Goal: Information Seeking & Learning: Learn about a topic

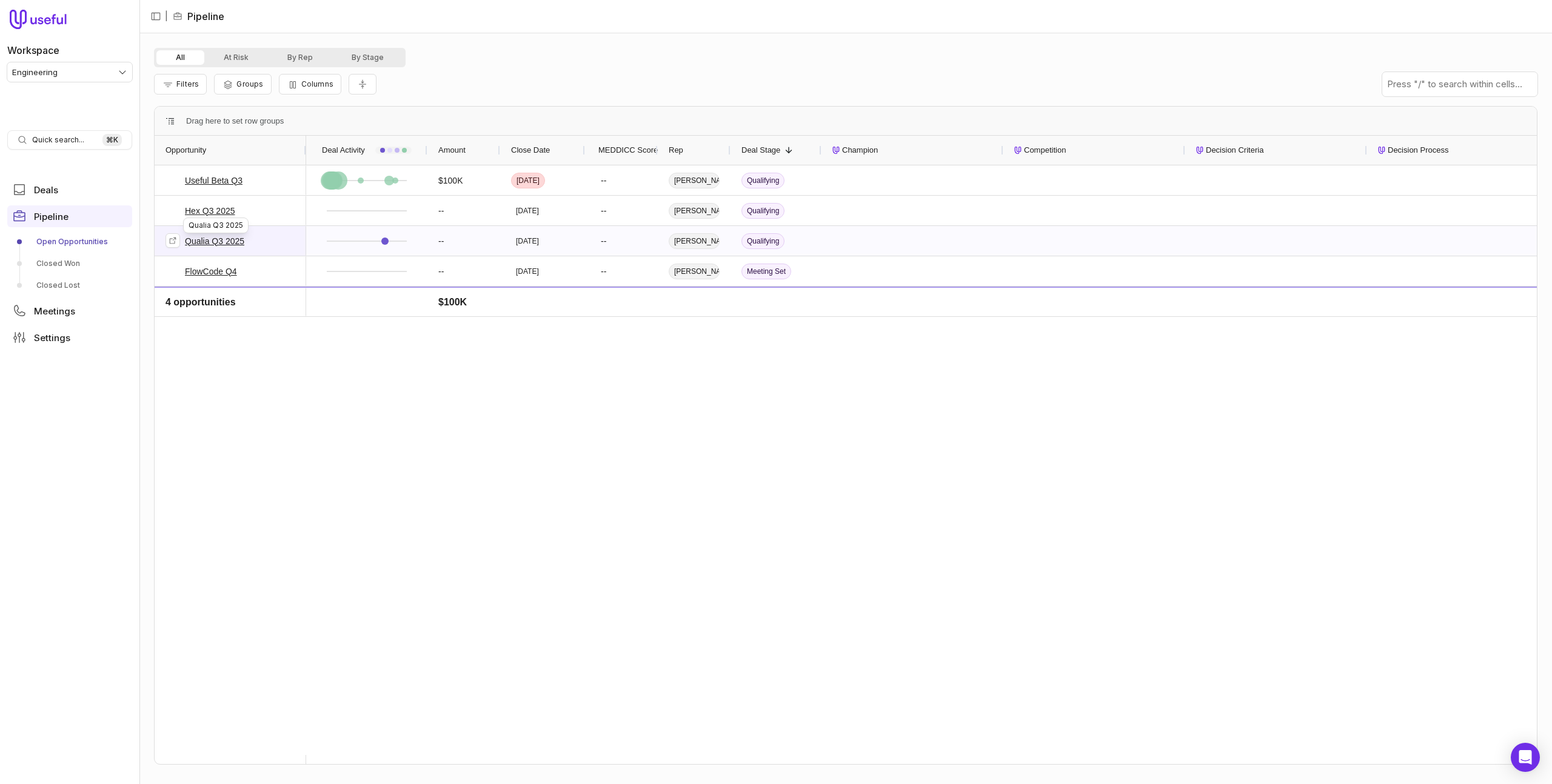
click at [227, 242] on link "Qualia Q3 2025" at bounding box center [214, 241] width 59 height 14
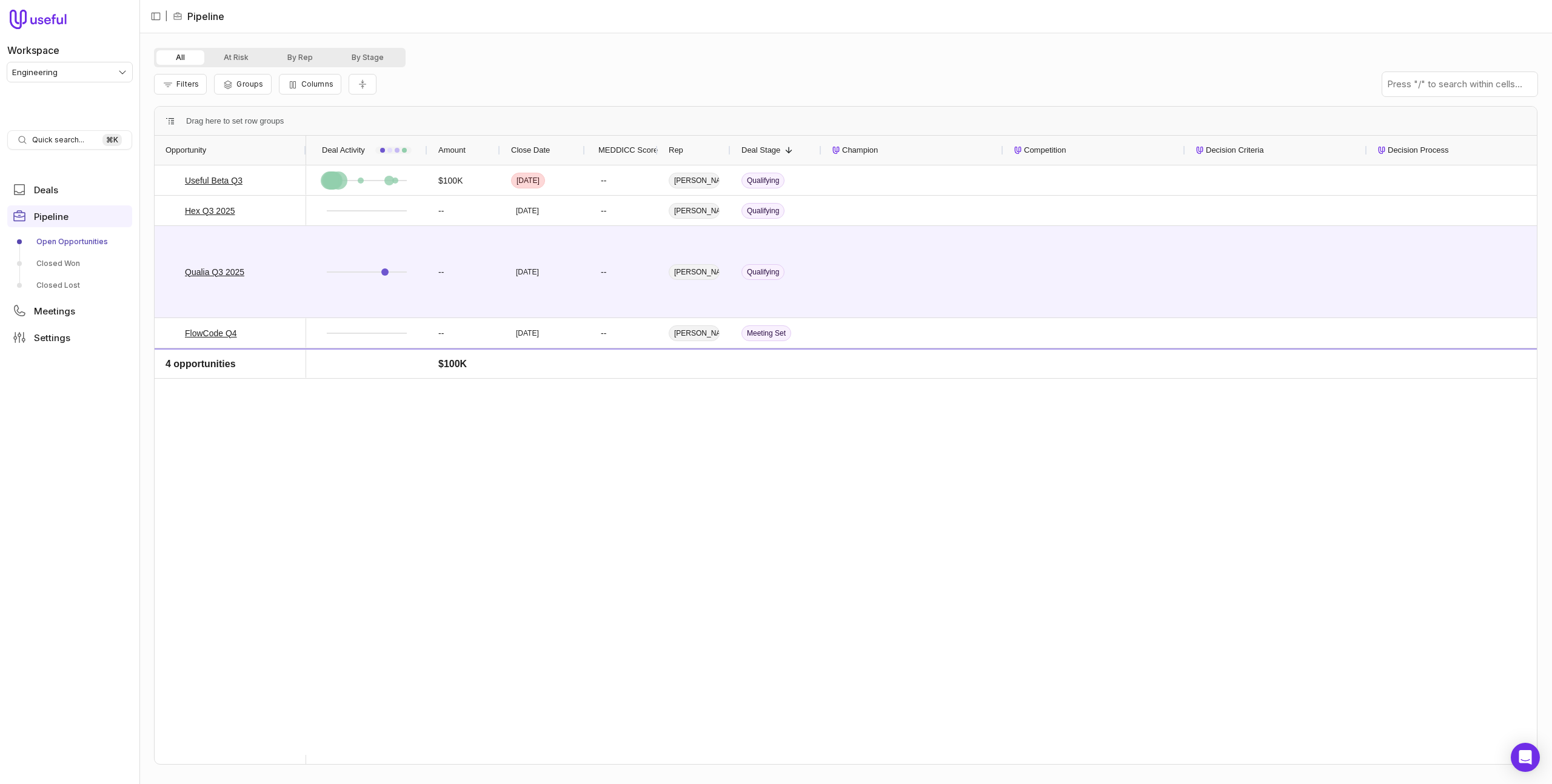
click at [100, 72] on html "Workspace Engineering Quick search... ⌘ K Deals Pipeline Open Opportunities Clo…" at bounding box center [776, 392] width 1552 height 784
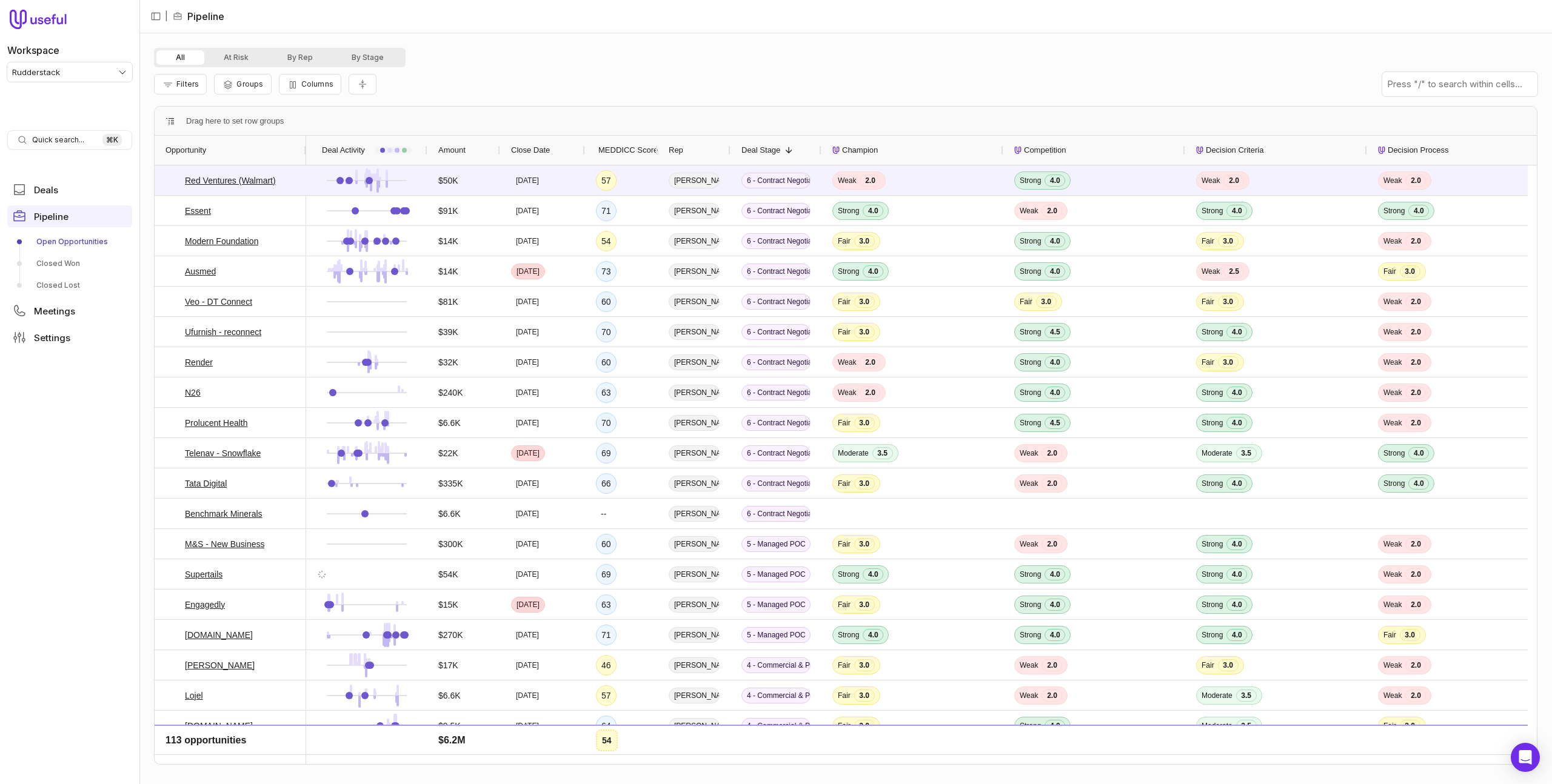
click at [762, 77] on div "Filters Groups Columns" at bounding box center [845, 84] width 1383 height 34
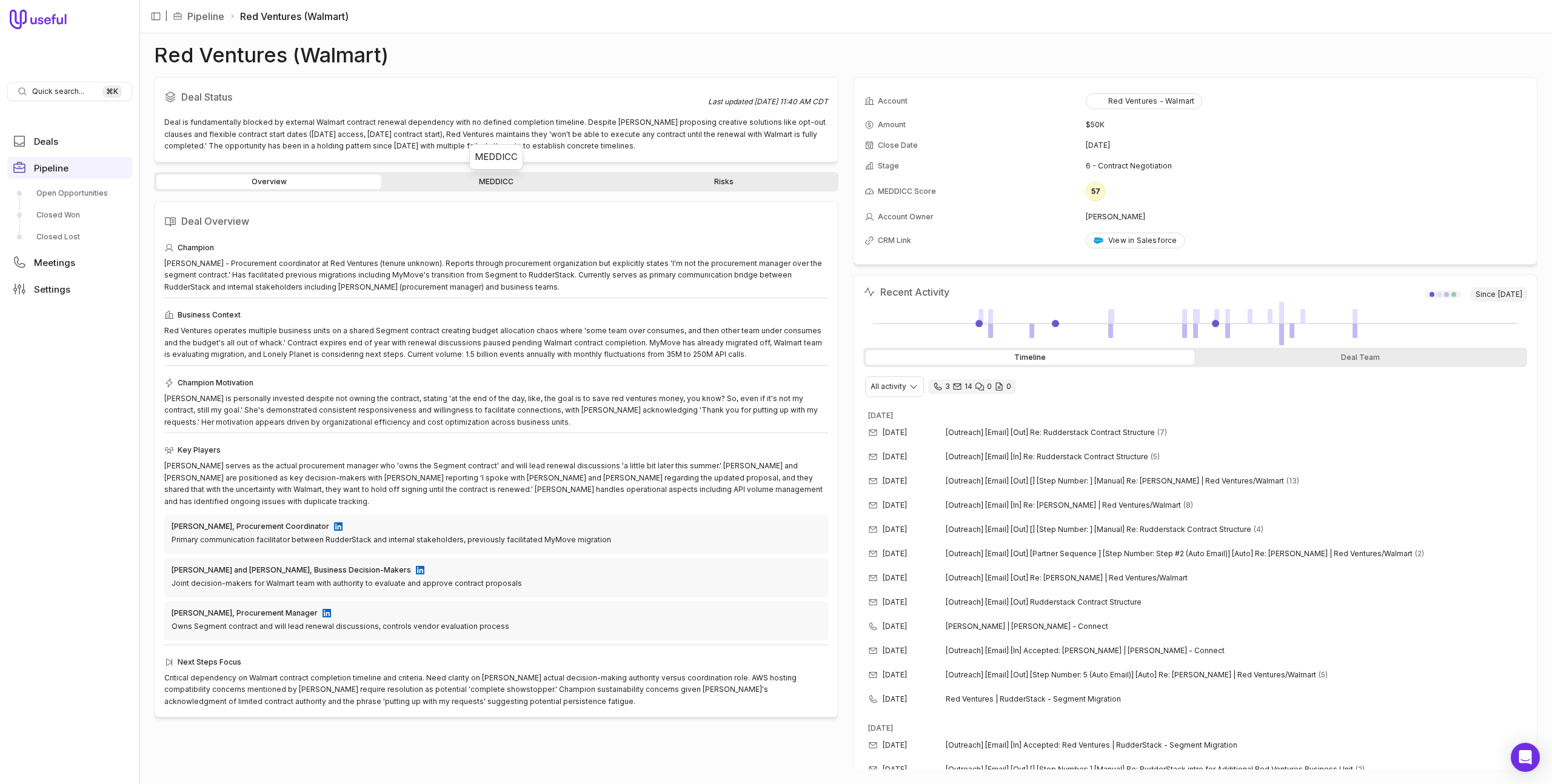
click at [515, 181] on link "MEDDICC" at bounding box center [496, 181] width 225 height 14
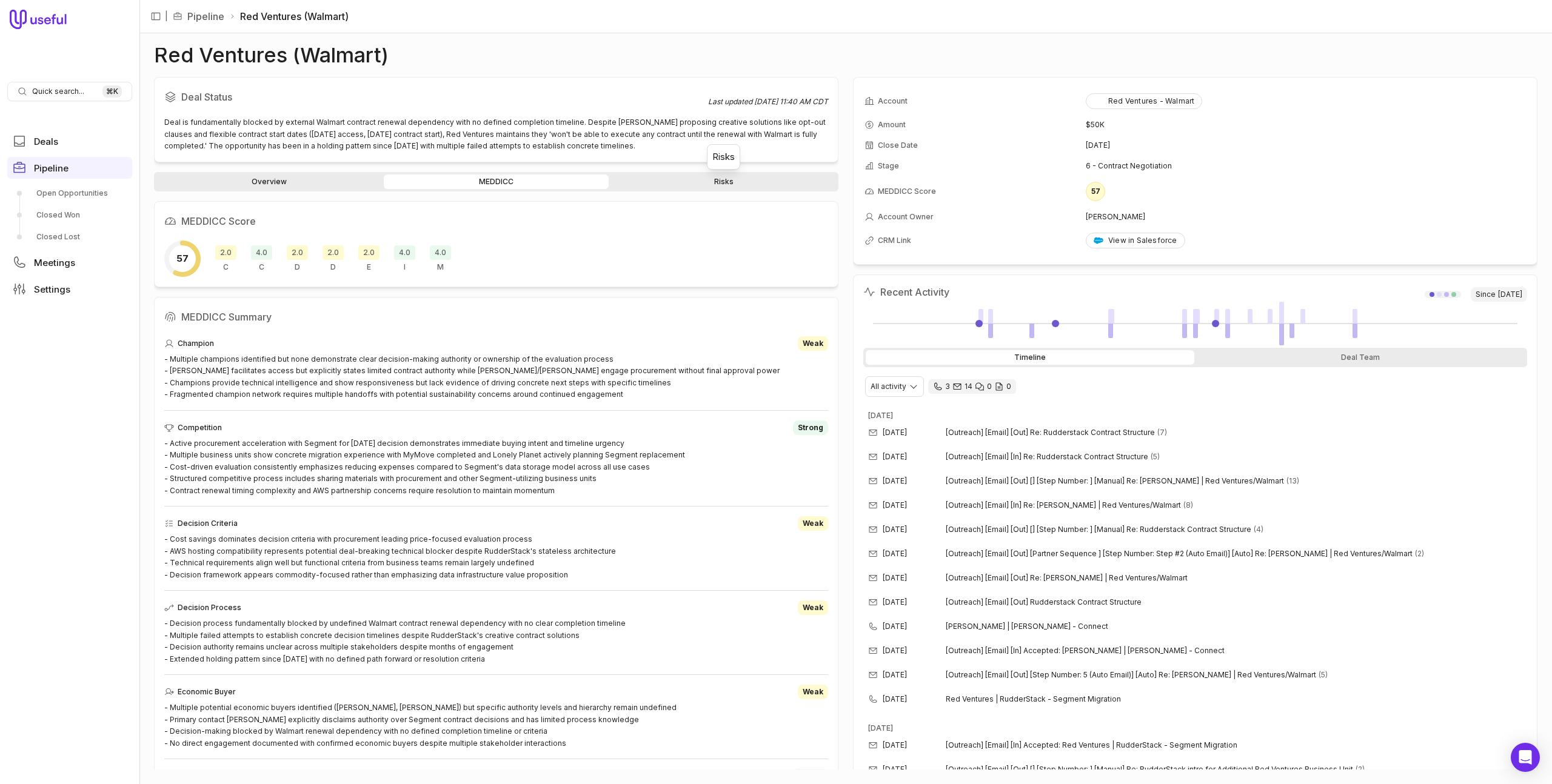
click at [740, 185] on link "Risks" at bounding box center [724, 181] width 225 height 14
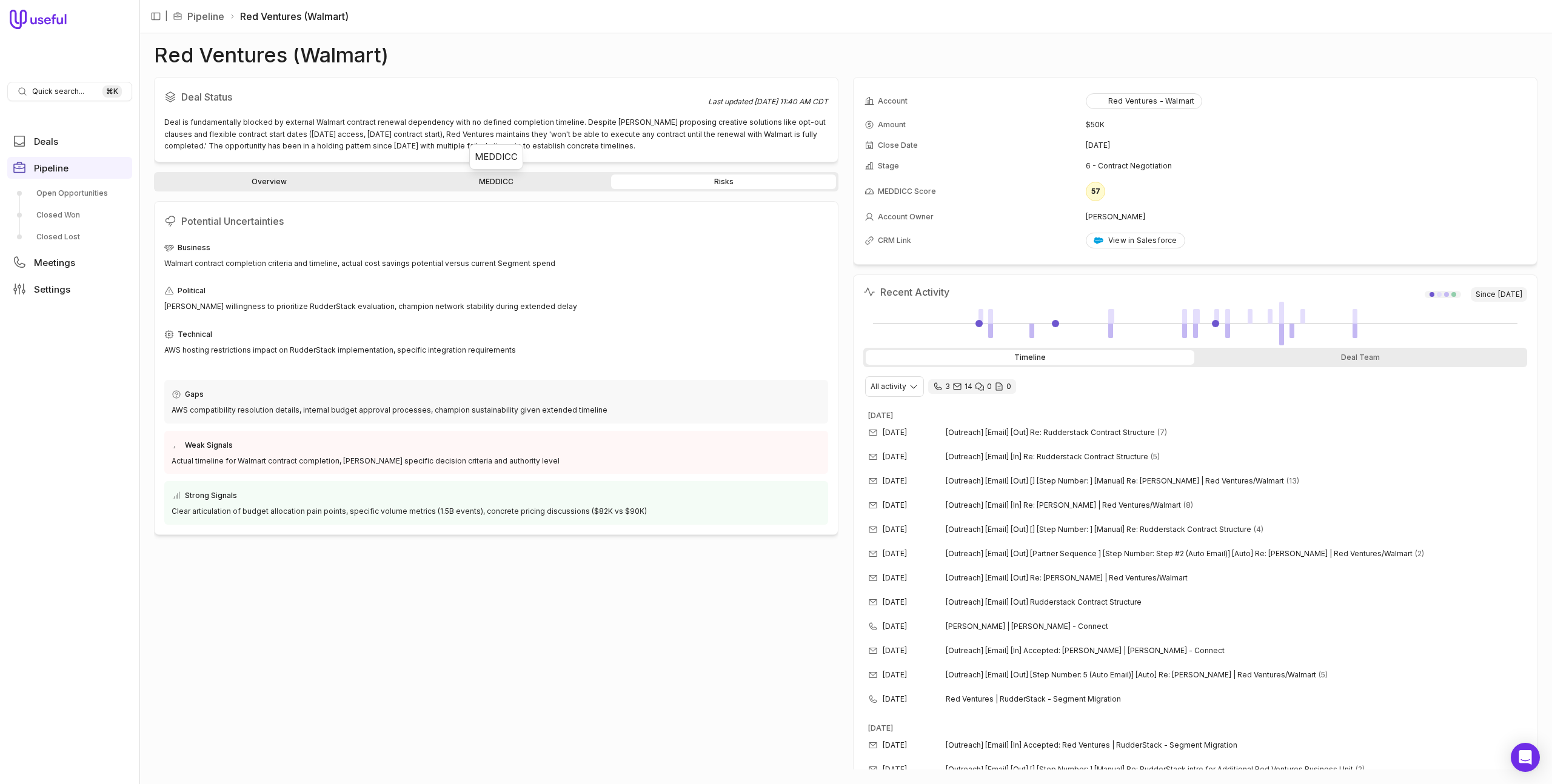
click at [472, 178] on link "MEDDICC" at bounding box center [496, 181] width 225 height 14
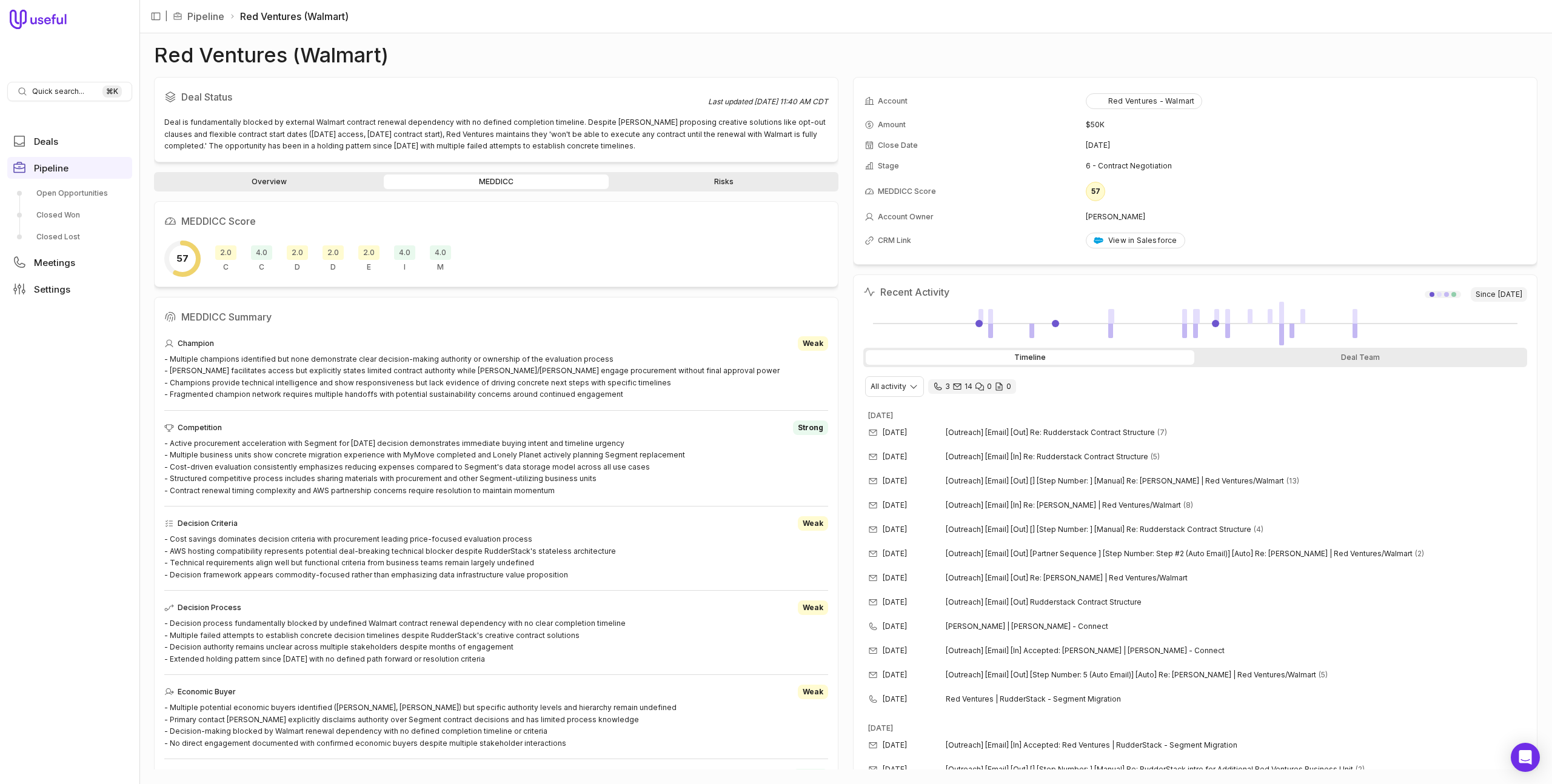
click at [296, 181] on link "Overview" at bounding box center [269, 181] width 225 height 14
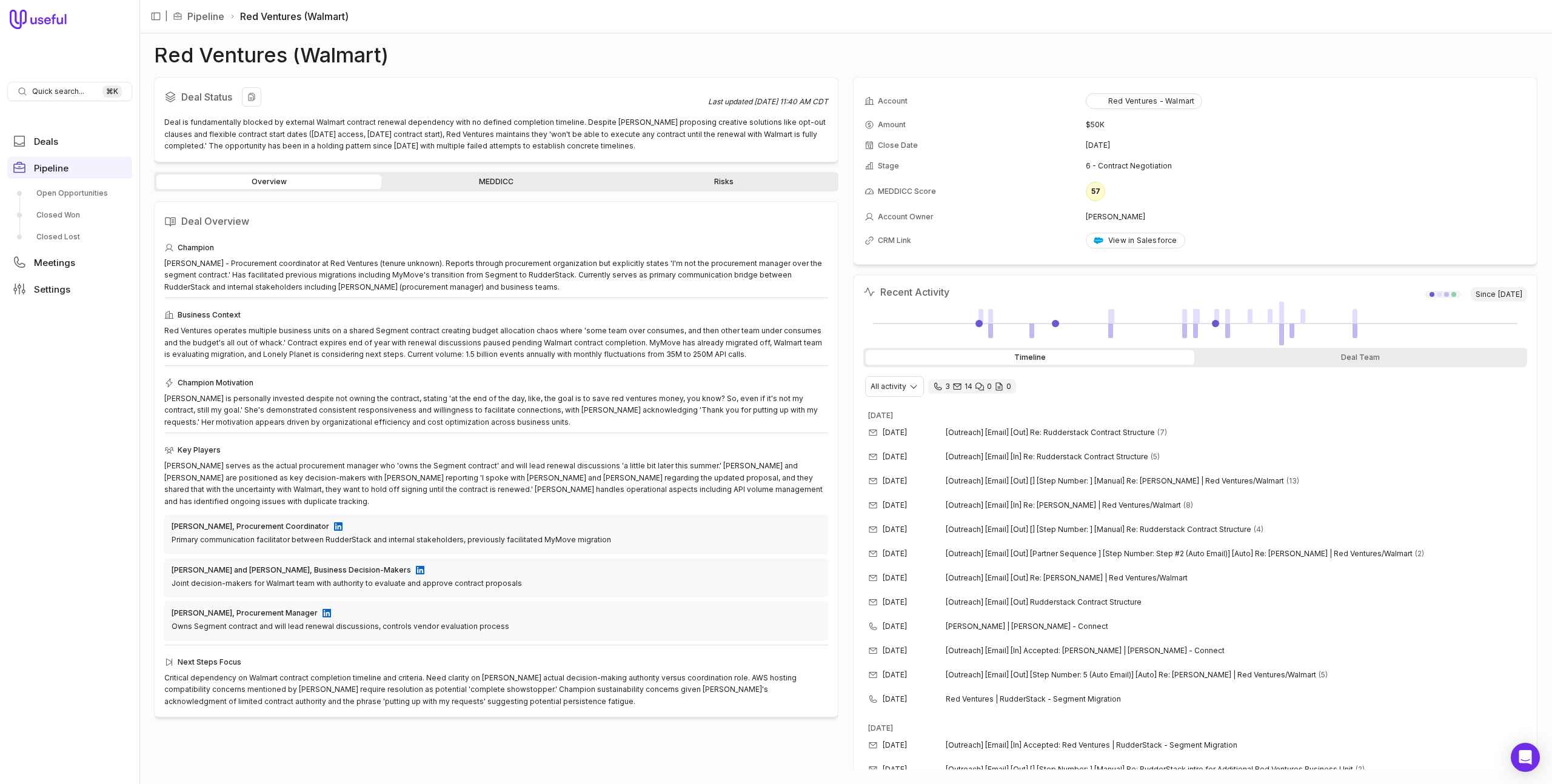
drag, startPoint x: 323, startPoint y: 123, endPoint x: 604, endPoint y: 156, distance: 282.9
click at [604, 156] on div "Deal Status Last updated Jul 30, 2025, 11:40 AM CDT Deal is fundamentally block…" at bounding box center [495, 119] width 684 height 86
click at [604, 156] on div "Deal Status Last updated Jul 30, 2025, 11:40 AM CDT Deal is fundamentally block…" at bounding box center [495, 119] width 684 height 86
drag, startPoint x: 612, startPoint y: 145, endPoint x: 630, endPoint y: 144, distance: 18.0
click at [630, 144] on div "Deal is fundamentally blocked by external Walmart contract renewal dependency w…" at bounding box center [496, 134] width 664 height 36
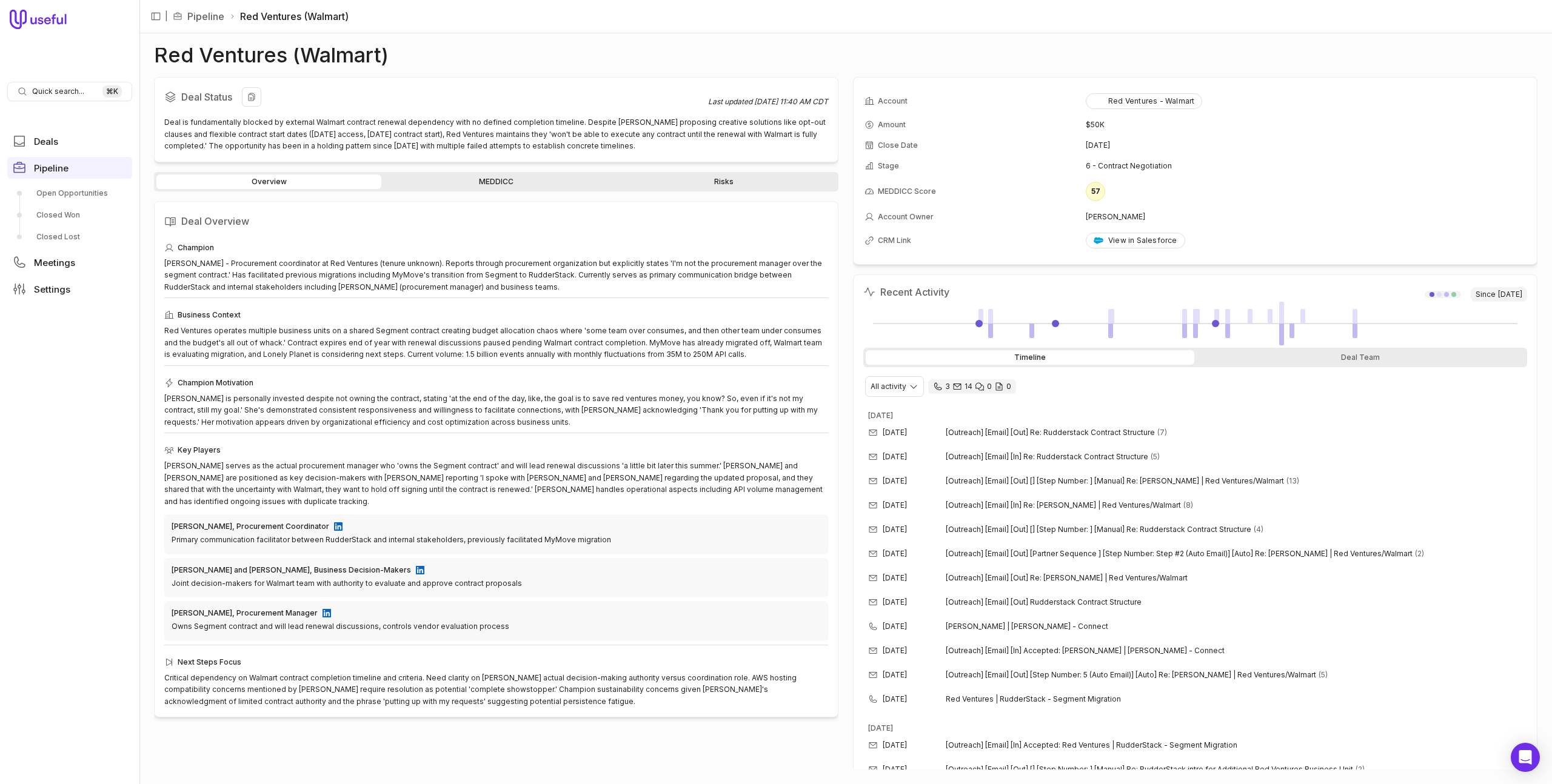
click at [630, 144] on div "Deal is fundamentally blocked by external Walmart contract renewal dependency w…" at bounding box center [496, 134] width 664 height 36
click at [245, 267] on div "Cindy Putnam - Procurement coordinator at Red Ventures (tenure unknown). Report…" at bounding box center [496, 275] width 664 height 36
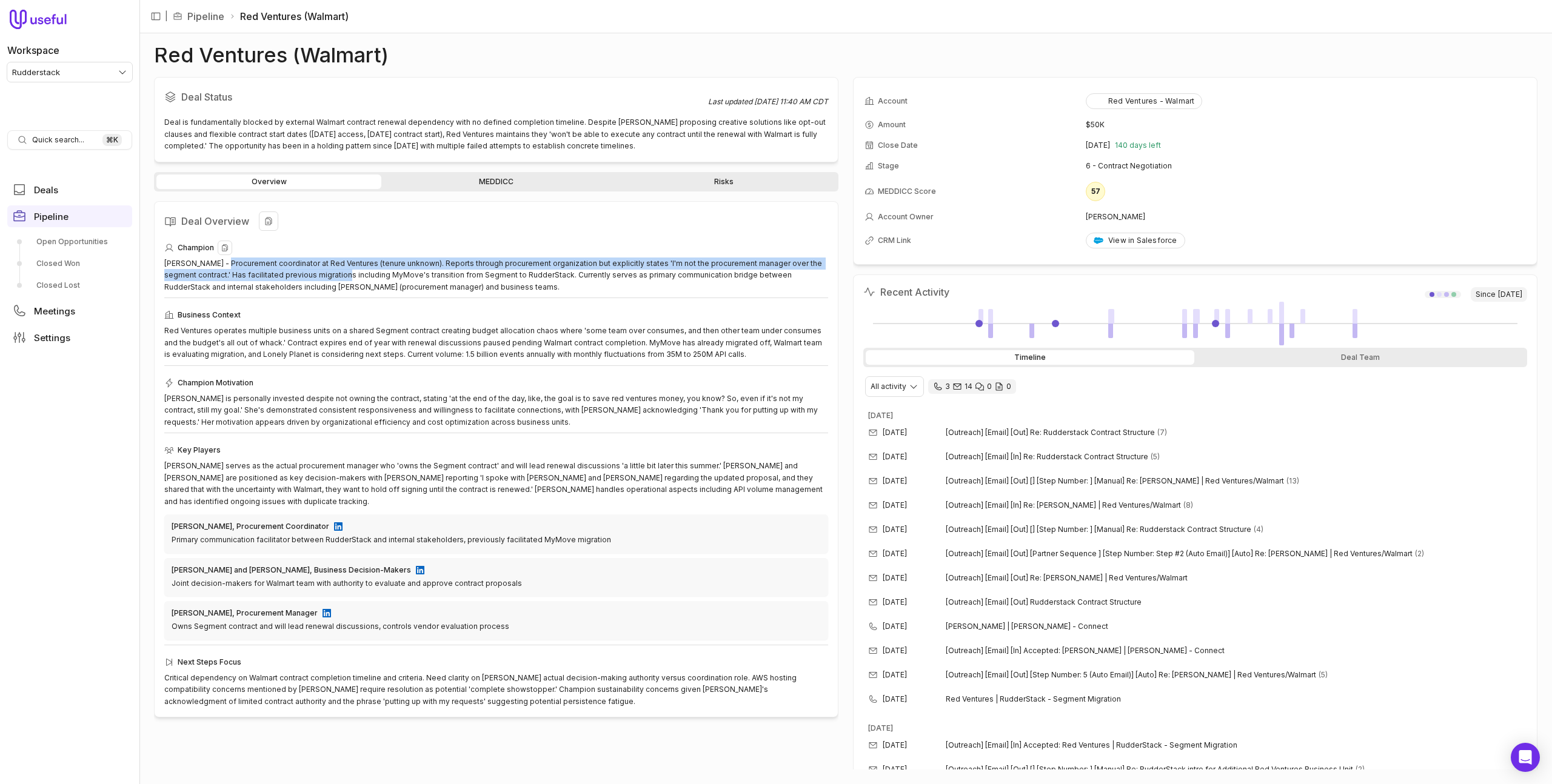
drag, startPoint x: 226, startPoint y: 263, endPoint x: 319, endPoint y: 274, distance: 93.6
click at [317, 275] on div "Cindy Putnam - Procurement coordinator at Red Ventures (tenure unknown). Report…" at bounding box center [496, 275] width 664 height 36
click at [311, 259] on div "Cindy Putnam - Procurement coordinator at Red Ventures (tenure unknown). Report…" at bounding box center [496, 275] width 664 height 36
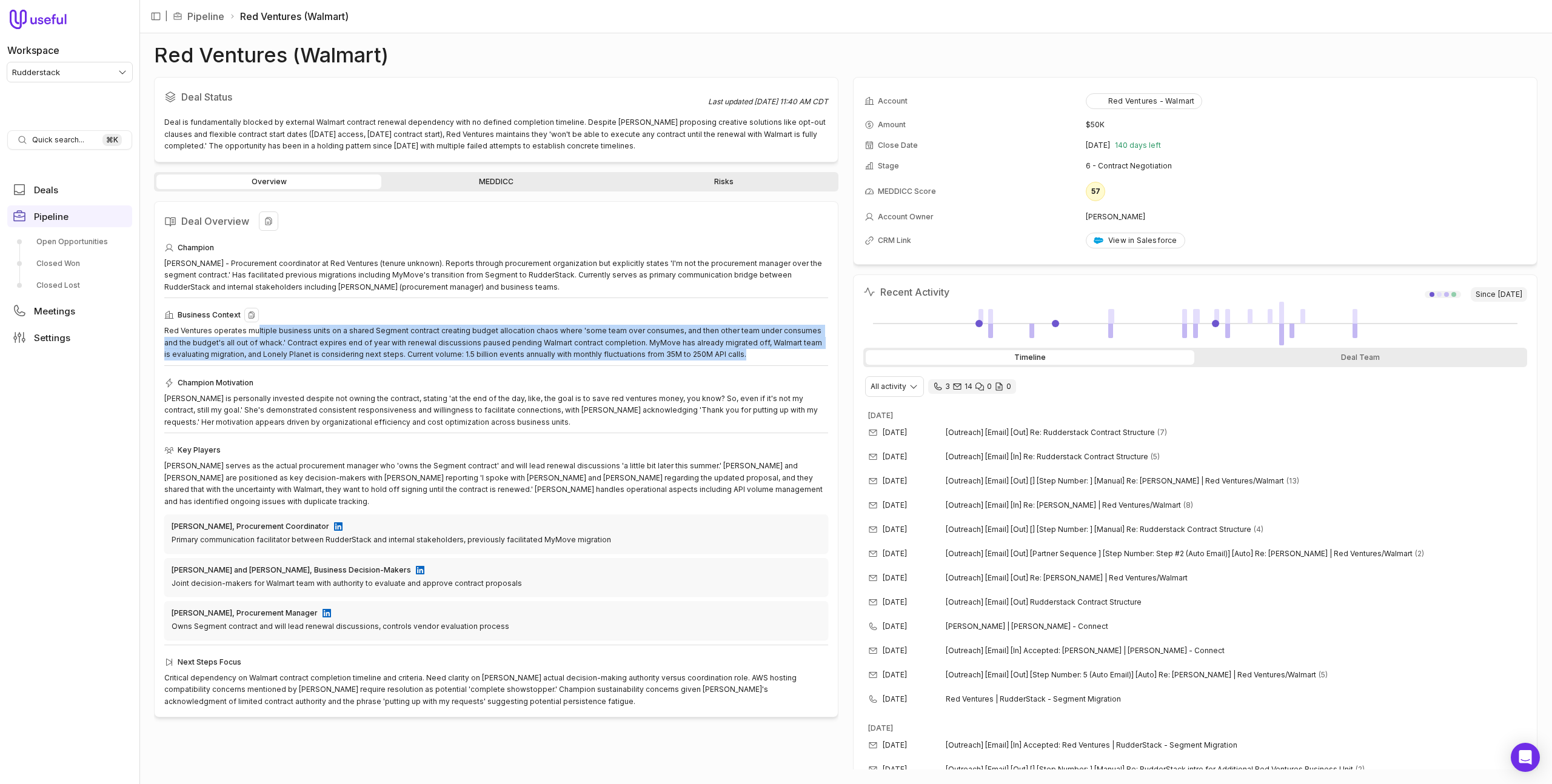
drag, startPoint x: 256, startPoint y: 334, endPoint x: 712, endPoint y: 357, distance: 456.6
click at [712, 357] on div "Red Ventures operates multiple business units on a shared Segment contract crea…" at bounding box center [496, 342] width 664 height 36
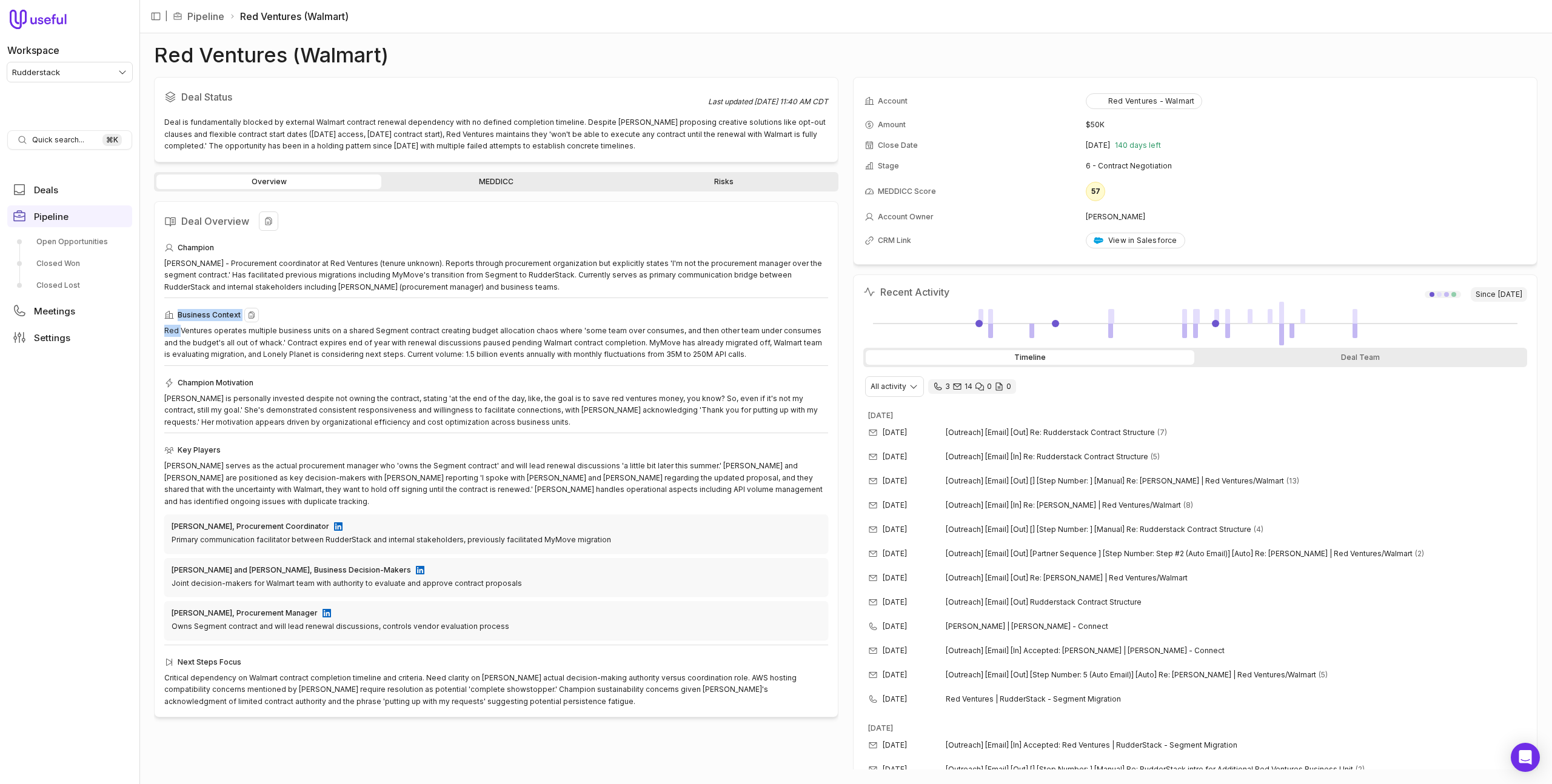
drag, startPoint x: 712, startPoint y: 357, endPoint x: 179, endPoint y: 331, distance: 533.6
click at [179, 331] on div "Red Ventures operates multiple business units on a shared Segment contract crea…" at bounding box center [496, 342] width 664 height 36
click at [544, 339] on div "Red Ventures operates multiple business units on a shared Segment contract crea…" at bounding box center [496, 342] width 664 height 36
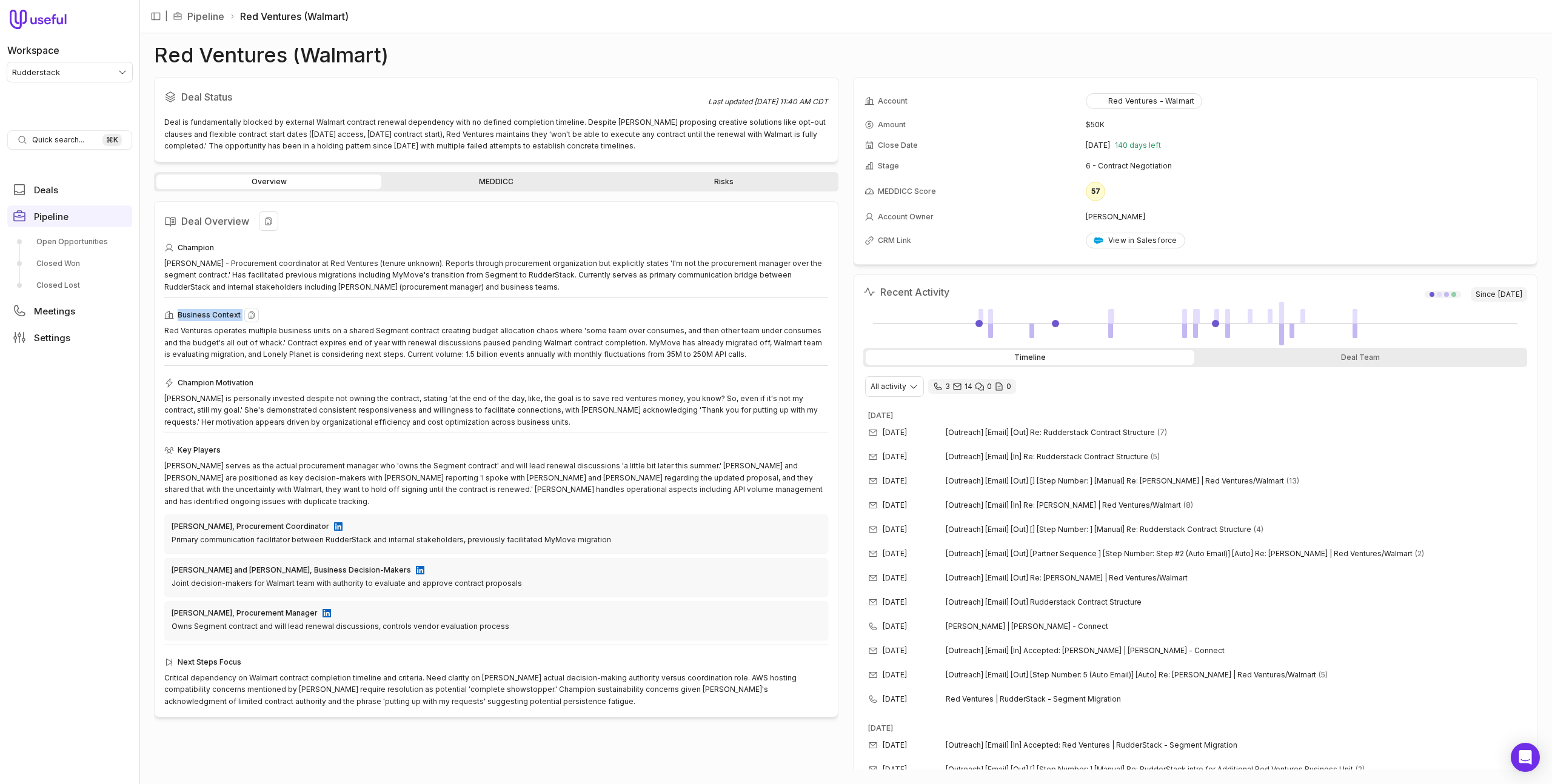
click at [544, 339] on div "Red Ventures operates multiple business units on a shared Segment contract crea…" at bounding box center [496, 342] width 664 height 36
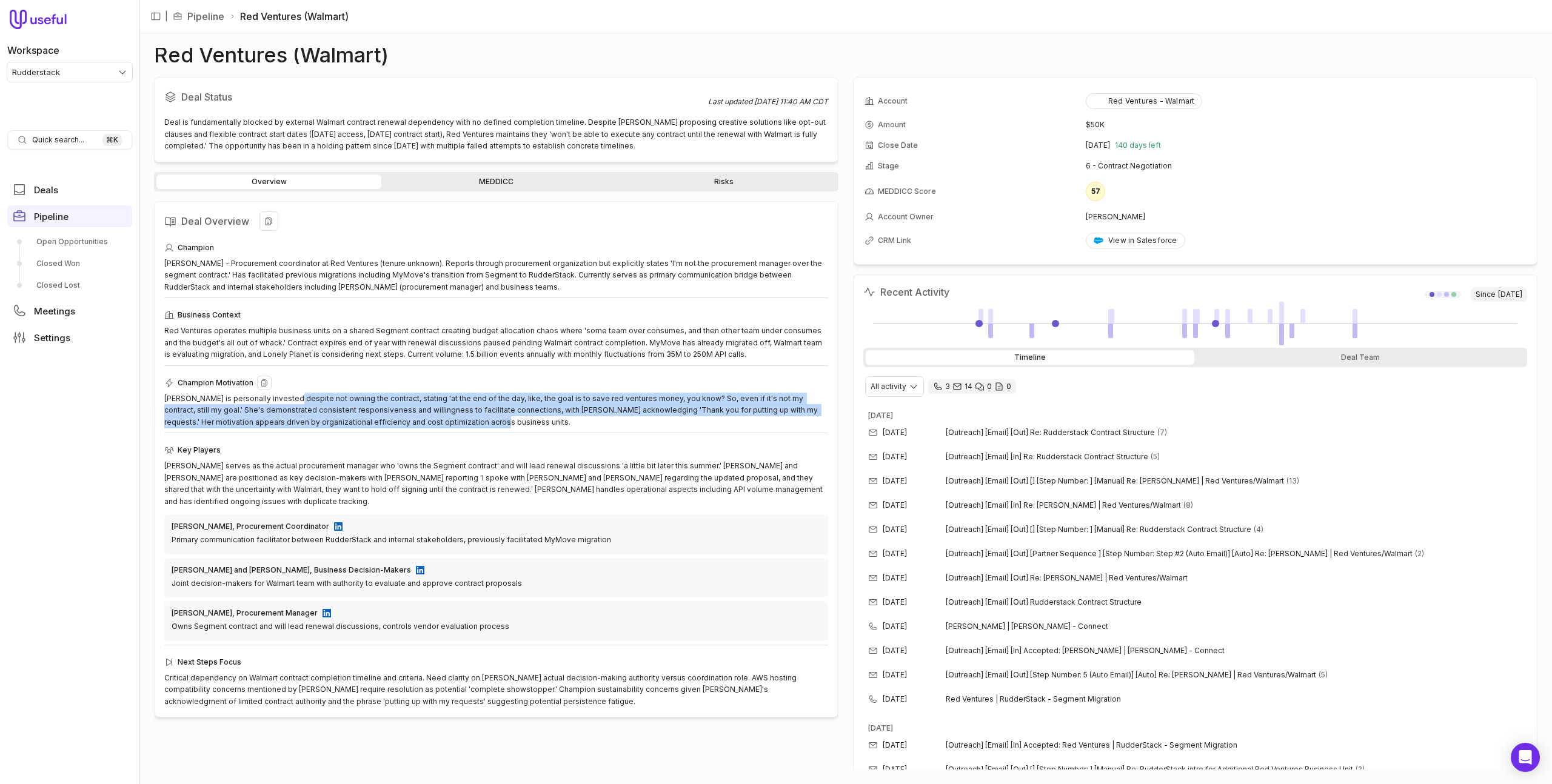
drag, startPoint x: 288, startPoint y: 402, endPoint x: 412, endPoint y: 420, distance: 125.3
click at [412, 420] on div "Cindy is personally invested despite not owning the contract, stating 'at the e…" at bounding box center [496, 410] width 664 height 36
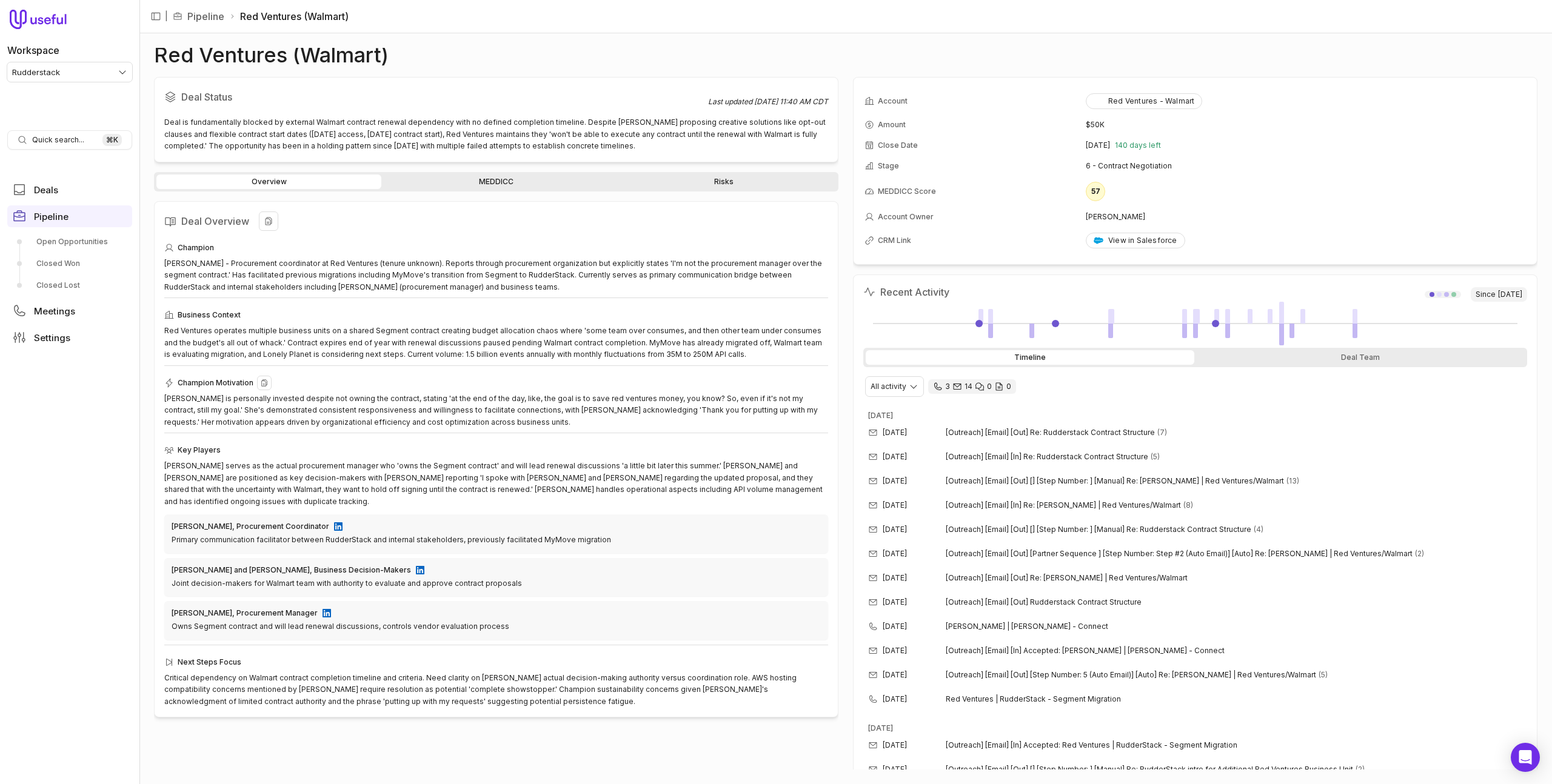
click at [640, 409] on div "Cindy is personally invested despite not owning the contract, stating 'at the e…" at bounding box center [496, 410] width 664 height 36
drag, startPoint x: 666, startPoint y: 400, endPoint x: 570, endPoint y: 405, distance: 96.1
click at [570, 405] on div "Cindy is personally invested despite not owning the contract, stating 'at the e…" at bounding box center [496, 410] width 664 height 36
drag, startPoint x: 565, startPoint y: 406, endPoint x: 559, endPoint y: 406, distance: 6.0
click at [564, 406] on div "Cindy is personally invested despite not owning the contract, stating 'at the e…" at bounding box center [496, 410] width 664 height 36
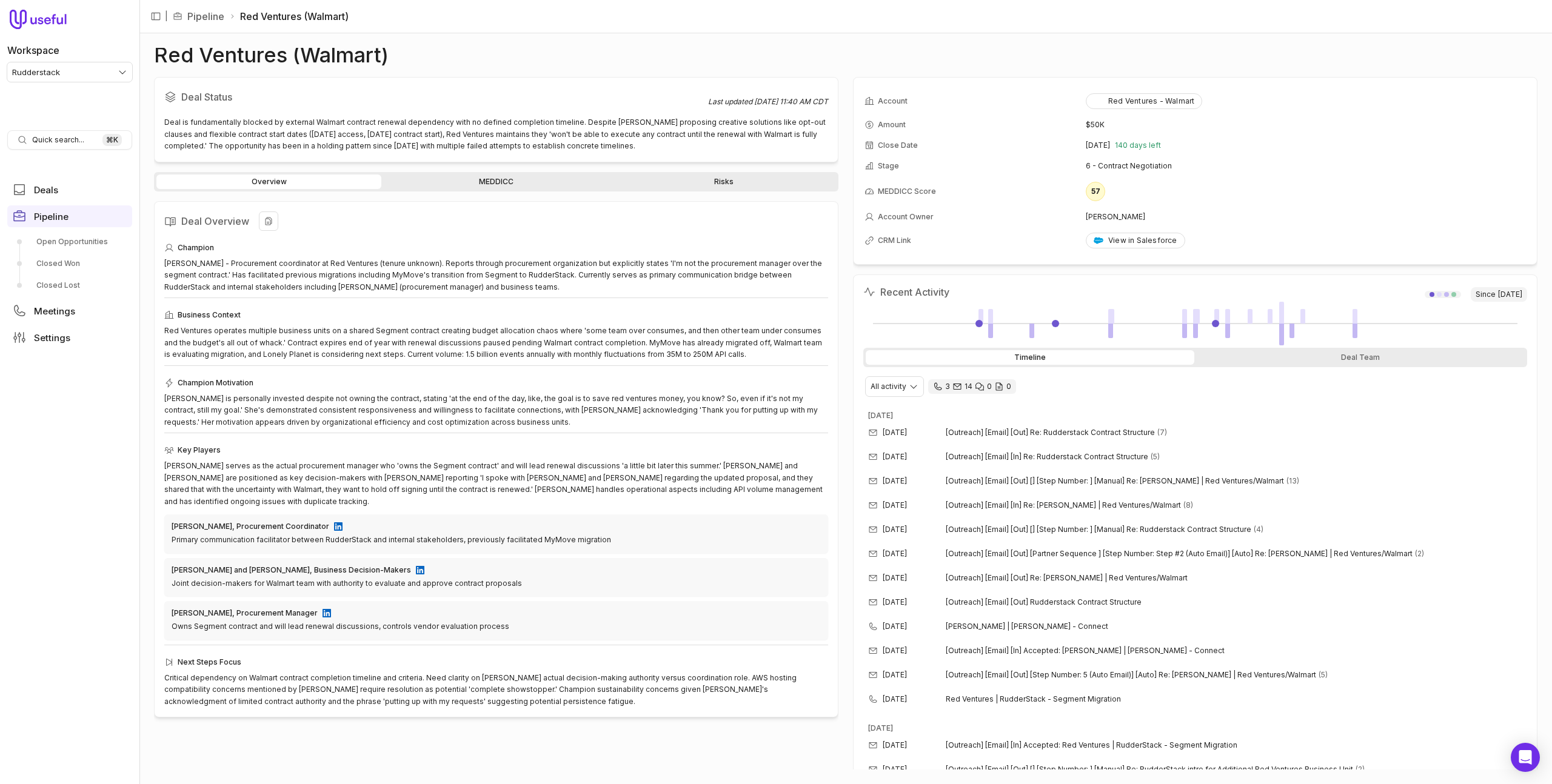
click at [156, 417] on div "Deal Overview Champion Cindy Putnam - Procurement coordinator at Red Ventures (…" at bounding box center [495, 460] width 684 height 517
drag, startPoint x: 149, startPoint y: 411, endPoint x: 431, endPoint y: 425, distance: 282.3
click at [431, 425] on div "Red Ventures (Walmart) Deal Status Last updated Jul 30, 2025, 11:40 AM CDT Deal…" at bounding box center [845, 409] width 1413 height 751
click at [459, 425] on div "Cindy is personally invested despite not owning the contract, stating 'at the e…" at bounding box center [496, 410] width 664 height 36
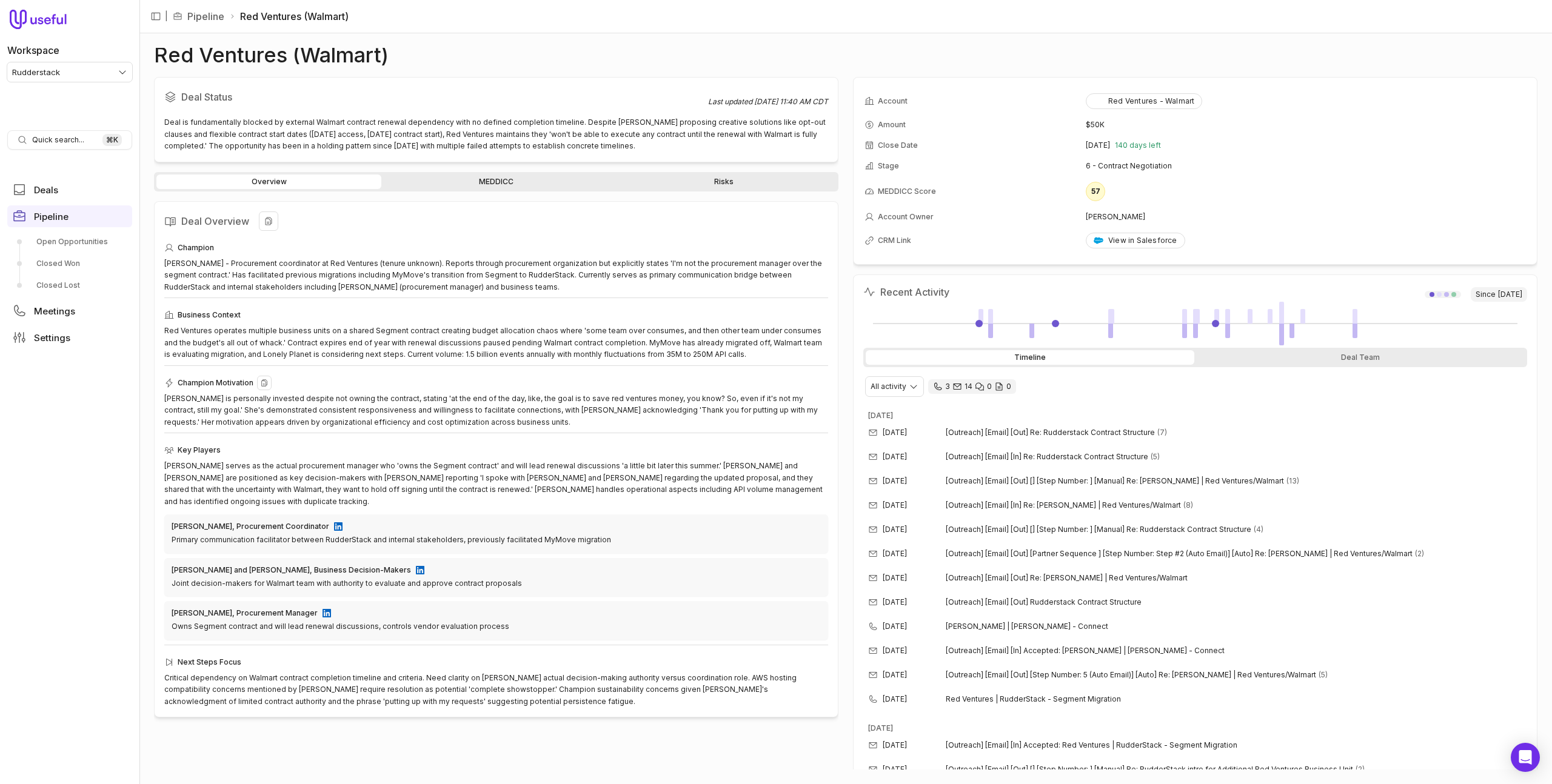
click at [330, 417] on div "Cindy is personally invested despite not owning the contract, stating 'at the e…" at bounding box center [496, 410] width 664 height 36
click at [331, 417] on div "Cindy is personally invested despite not owning the contract, stating 'at the e…" at bounding box center [496, 410] width 664 height 36
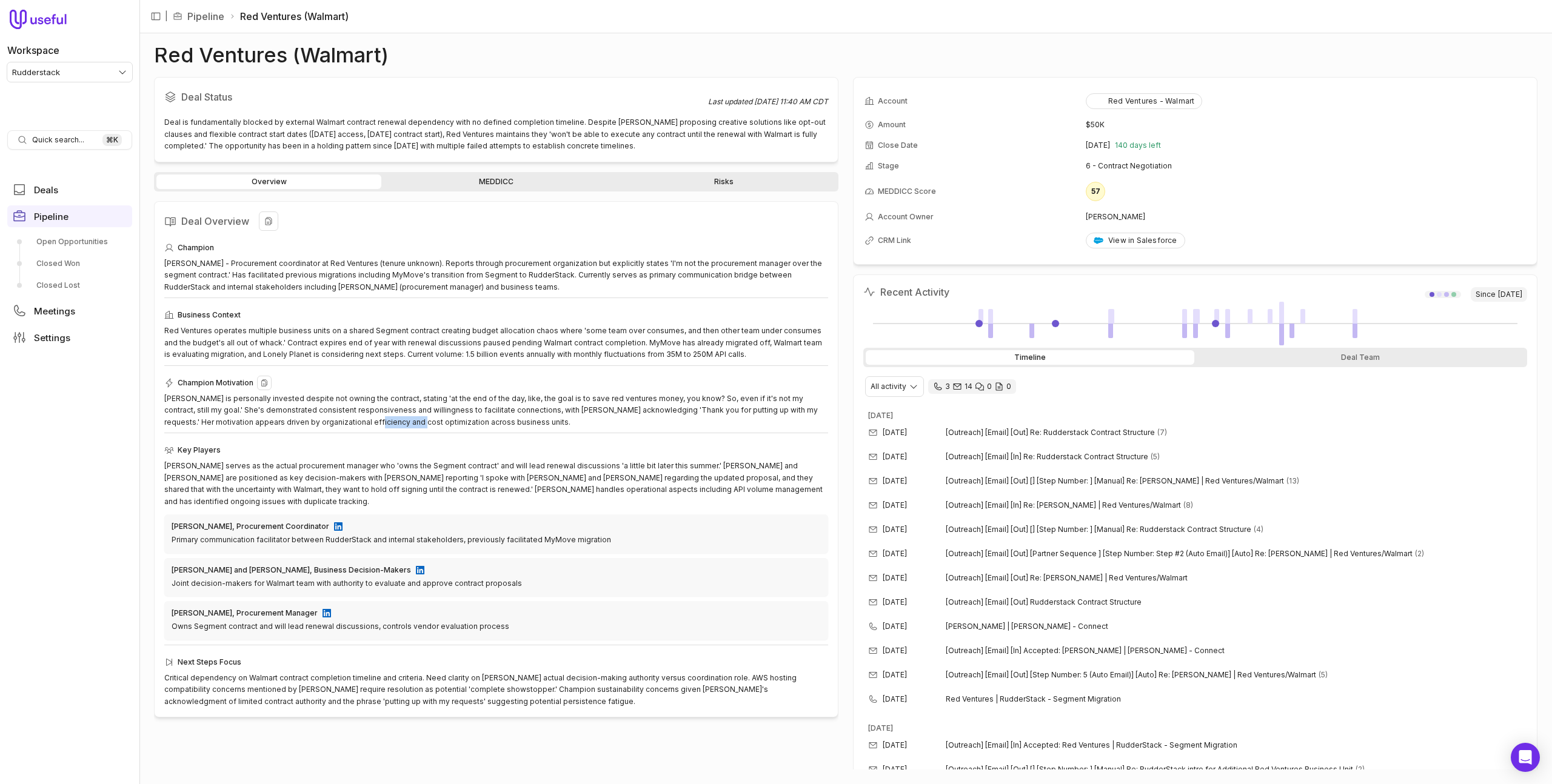
click at [331, 417] on div "Cindy is personally invested despite not owning the contract, stating 'at the e…" at bounding box center [496, 410] width 664 height 36
drag, startPoint x: 181, startPoint y: 427, endPoint x: 462, endPoint y: 422, distance: 281.0
click at [462, 422] on div "Deal Overview Champion Cindy Putnam - Procurement coordinator at Red Ventures (…" at bounding box center [495, 460] width 684 height 517
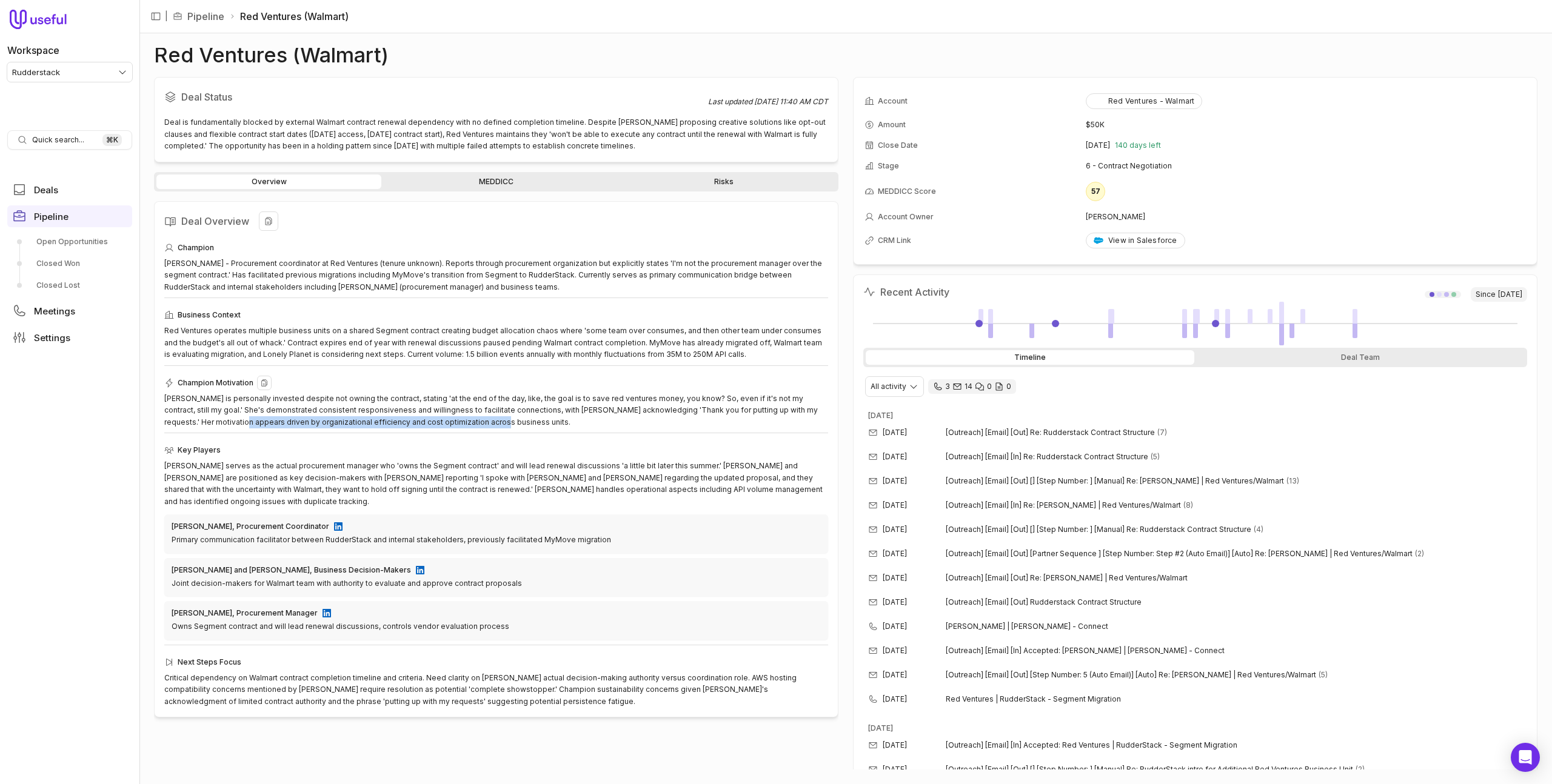
click at [462, 422] on div "Cindy is personally invested despite not owning the contract, stating 'at the e…" at bounding box center [496, 410] width 664 height 36
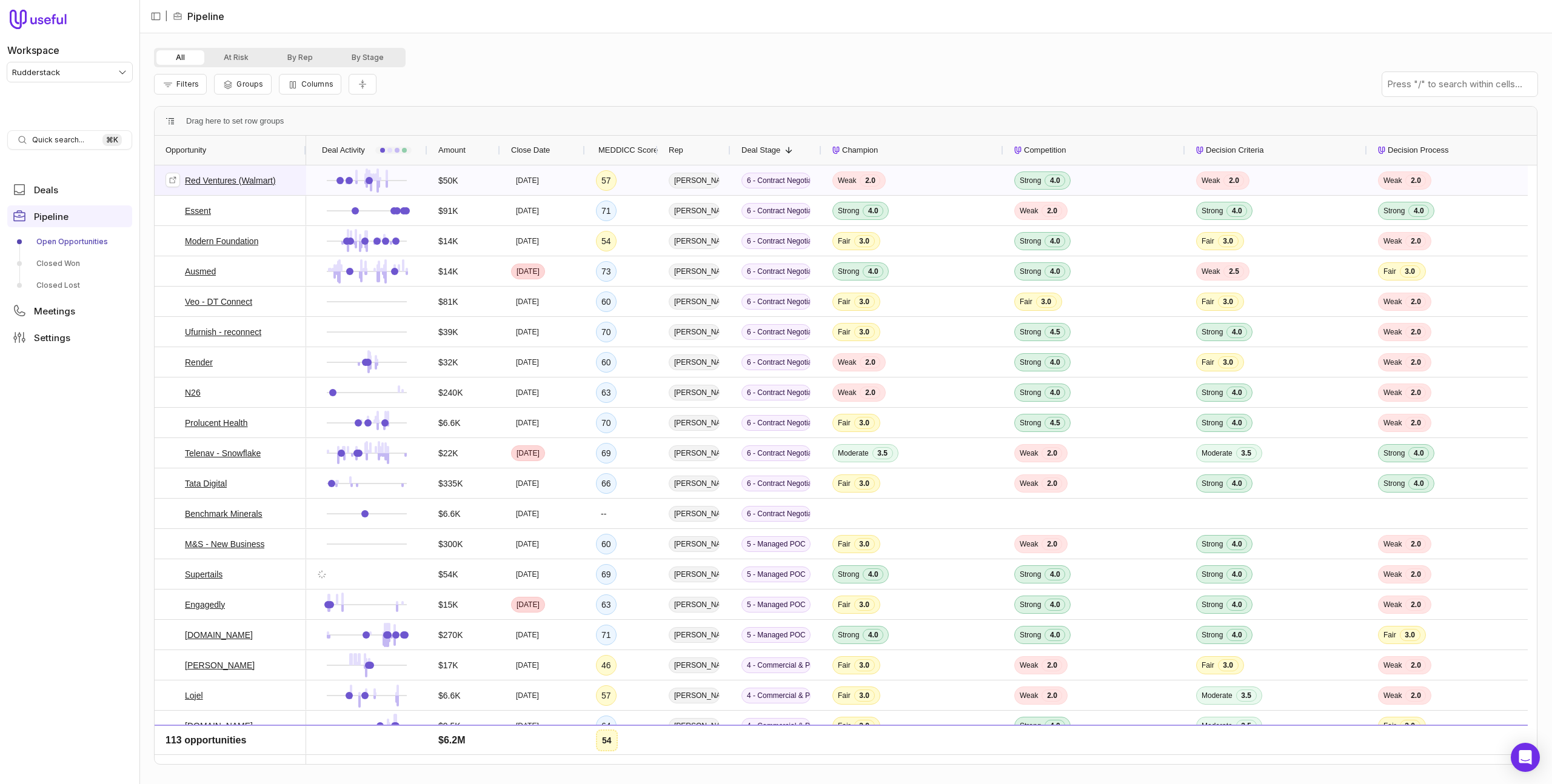
click at [226, 180] on link "Red Ventures (Walmart)" at bounding box center [231, 180] width 91 height 14
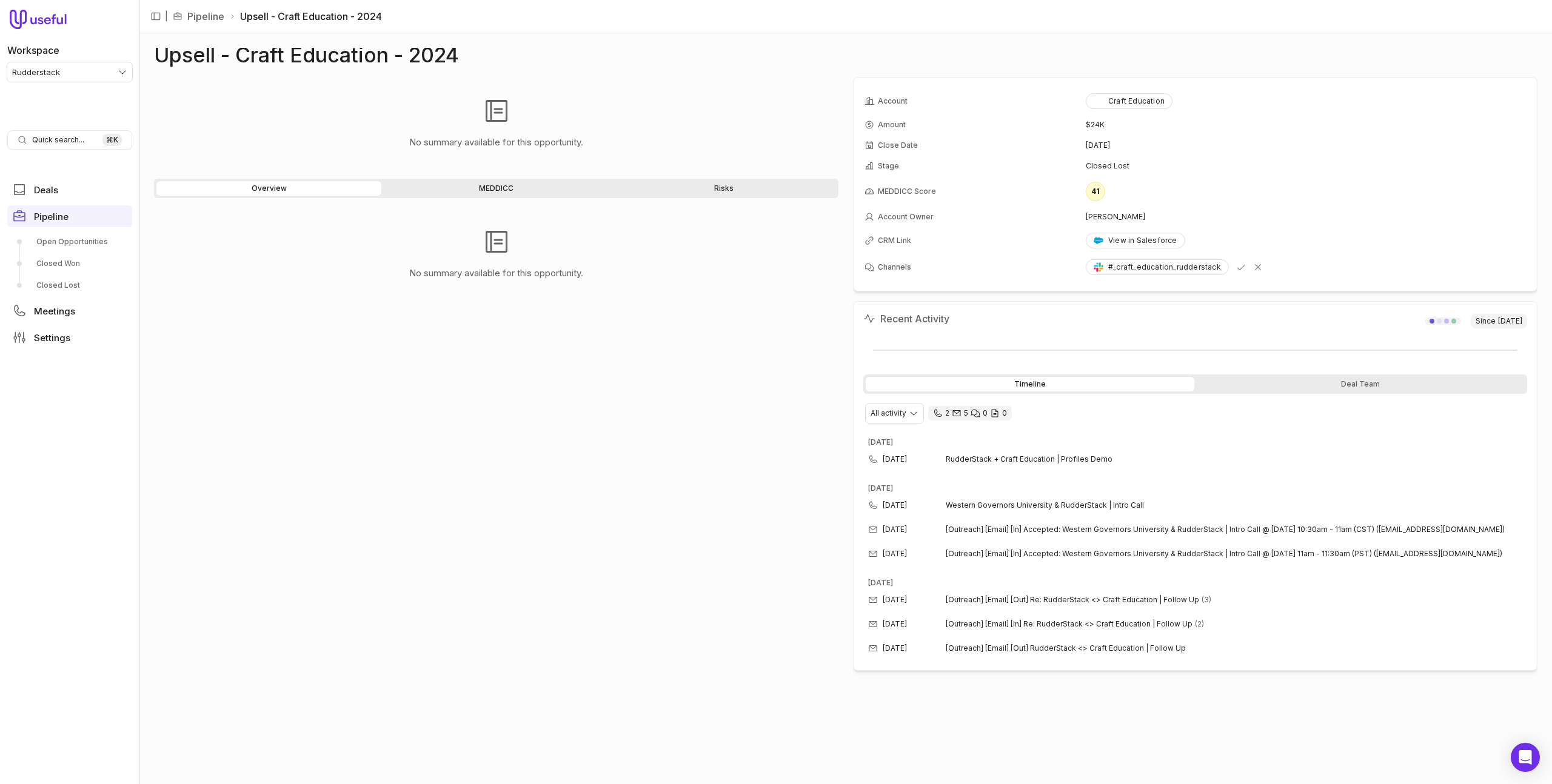
click at [558, 187] on link "MEDDICC" at bounding box center [496, 188] width 225 height 14
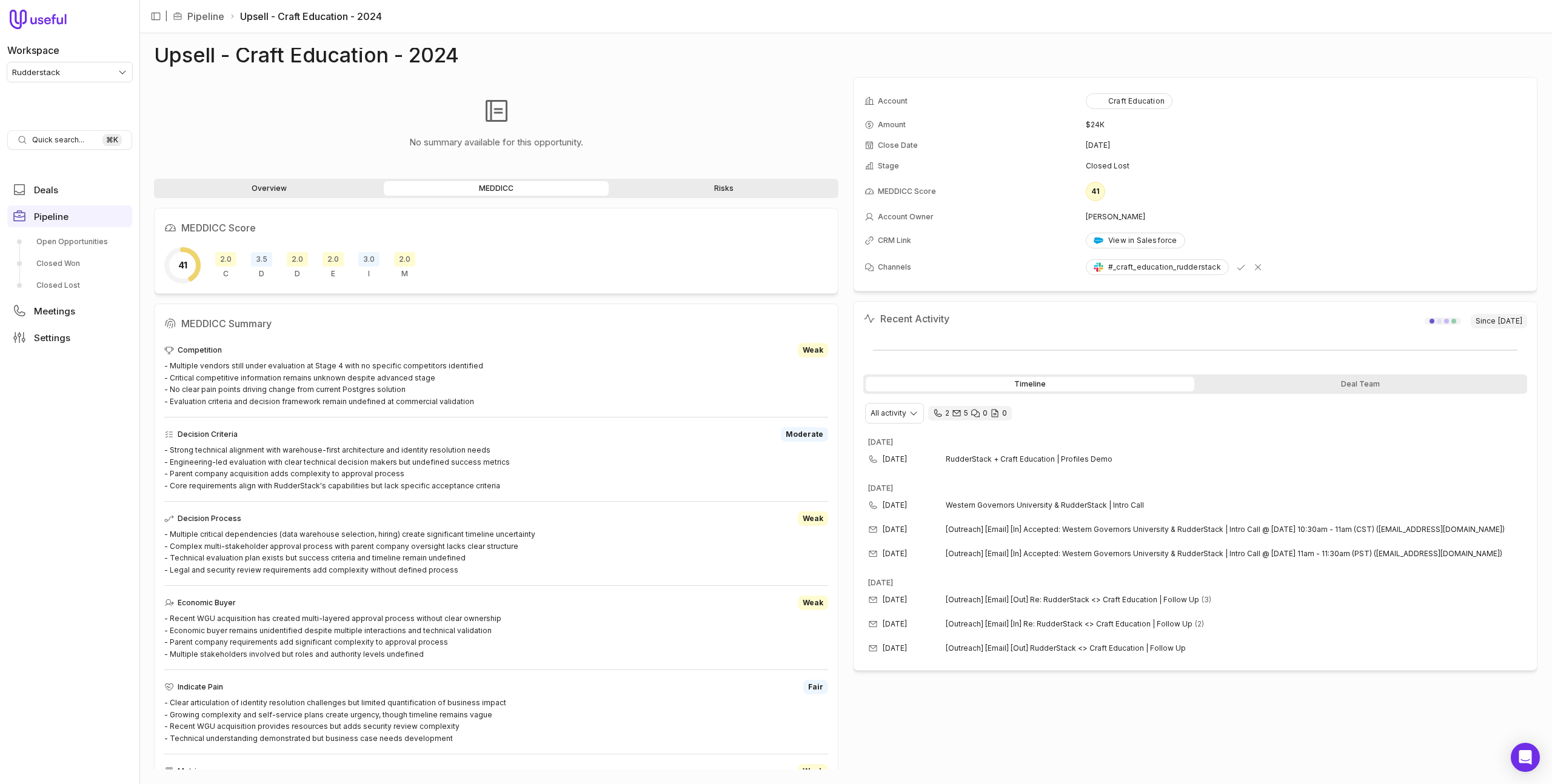
scroll to position [24, 0]
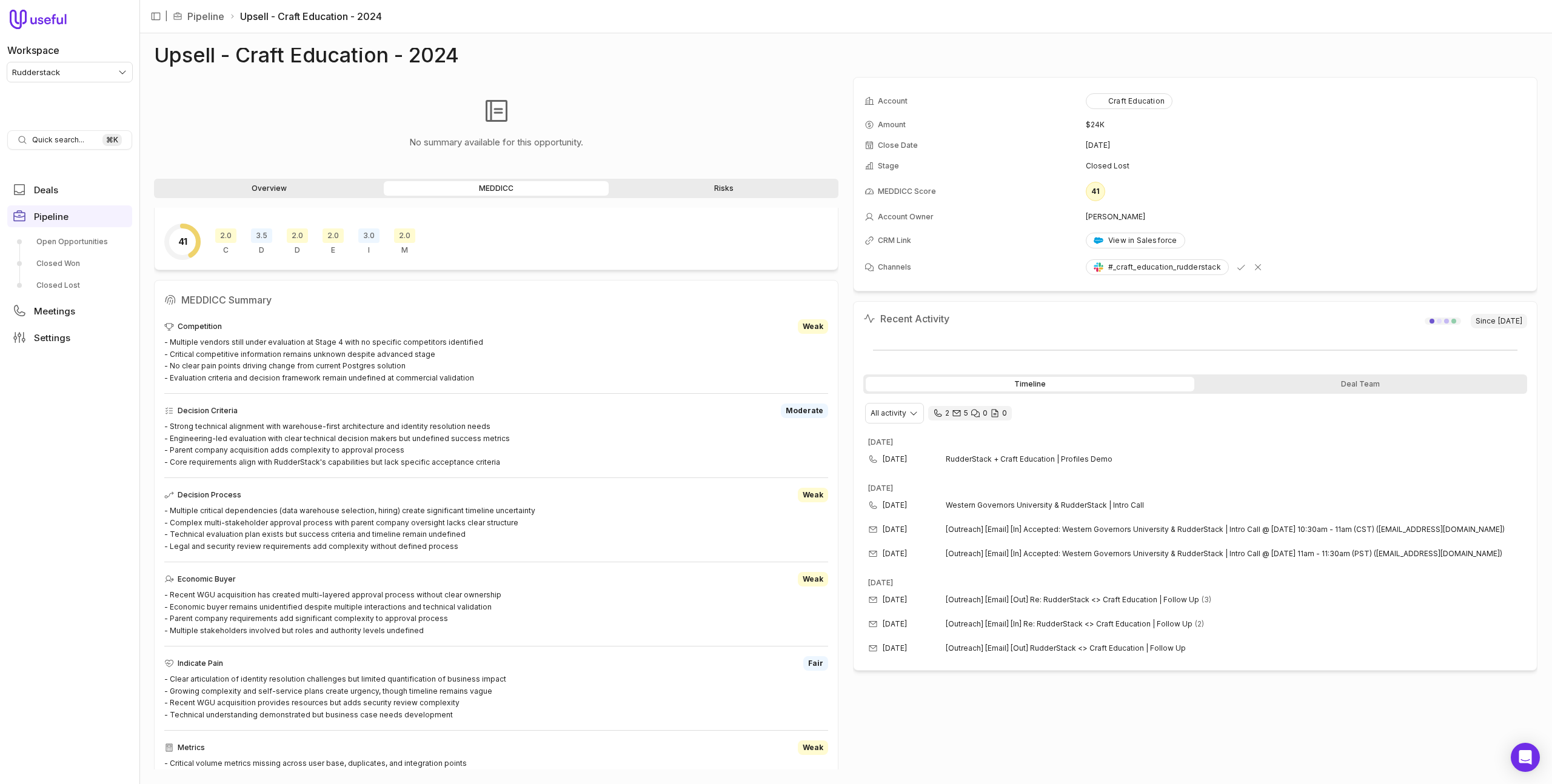
click at [736, 173] on div "No summary available for this opportunity. Overview MEDDICC Risks MEDDICC Score…" at bounding box center [495, 423] width 684 height 693
click at [732, 189] on link "Risks" at bounding box center [724, 188] width 225 height 14
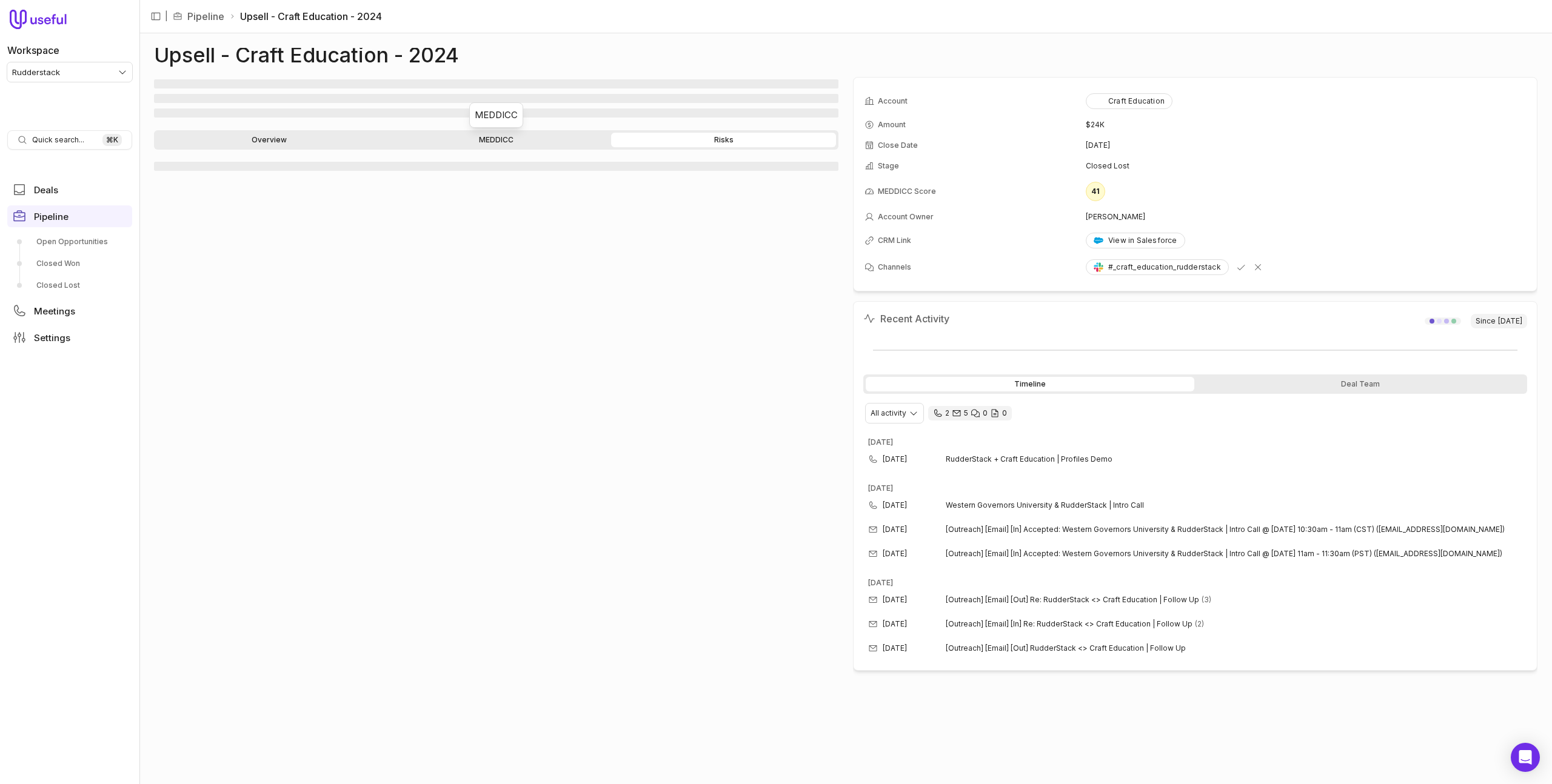
click at [504, 140] on link "MEDDICC" at bounding box center [496, 139] width 225 height 14
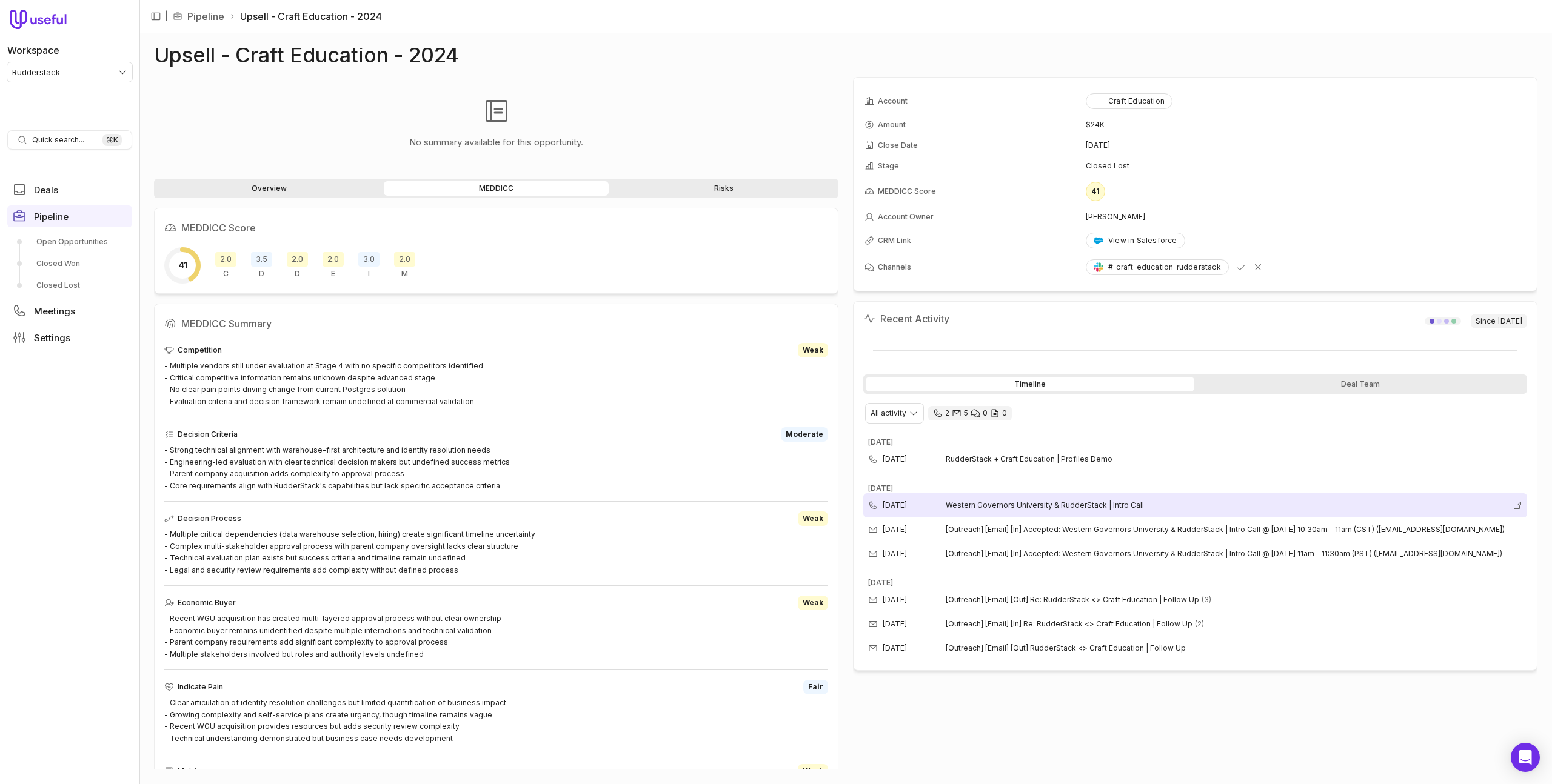
click at [1032, 500] on span "Western Governors University & RudderStack | Intro Call" at bounding box center [1226, 505] width 562 height 10
click at [1362, 385] on div "Deal Team" at bounding box center [1361, 384] width 329 height 14
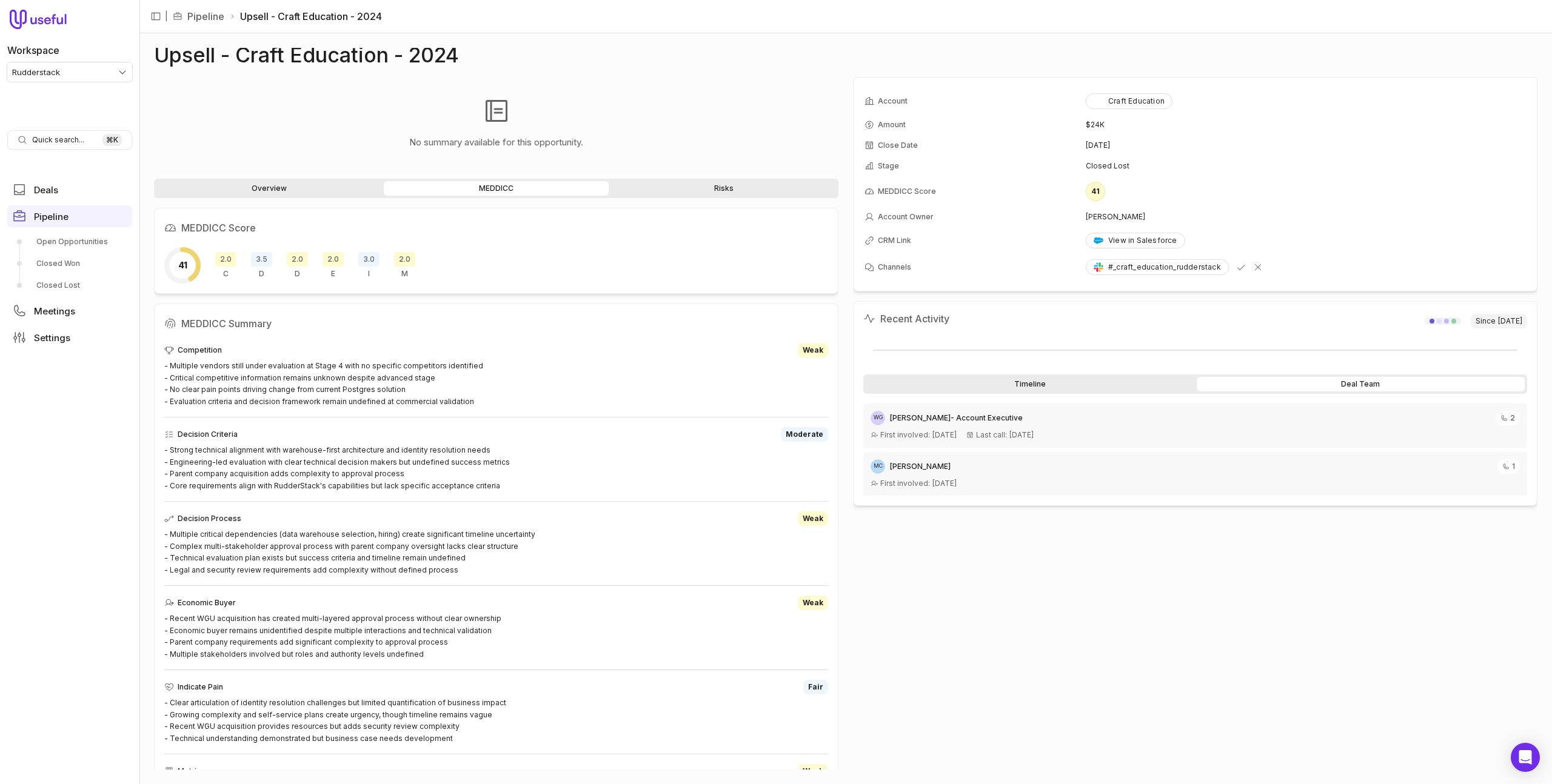
click at [1103, 384] on div "Timeline" at bounding box center [1030, 384] width 329 height 14
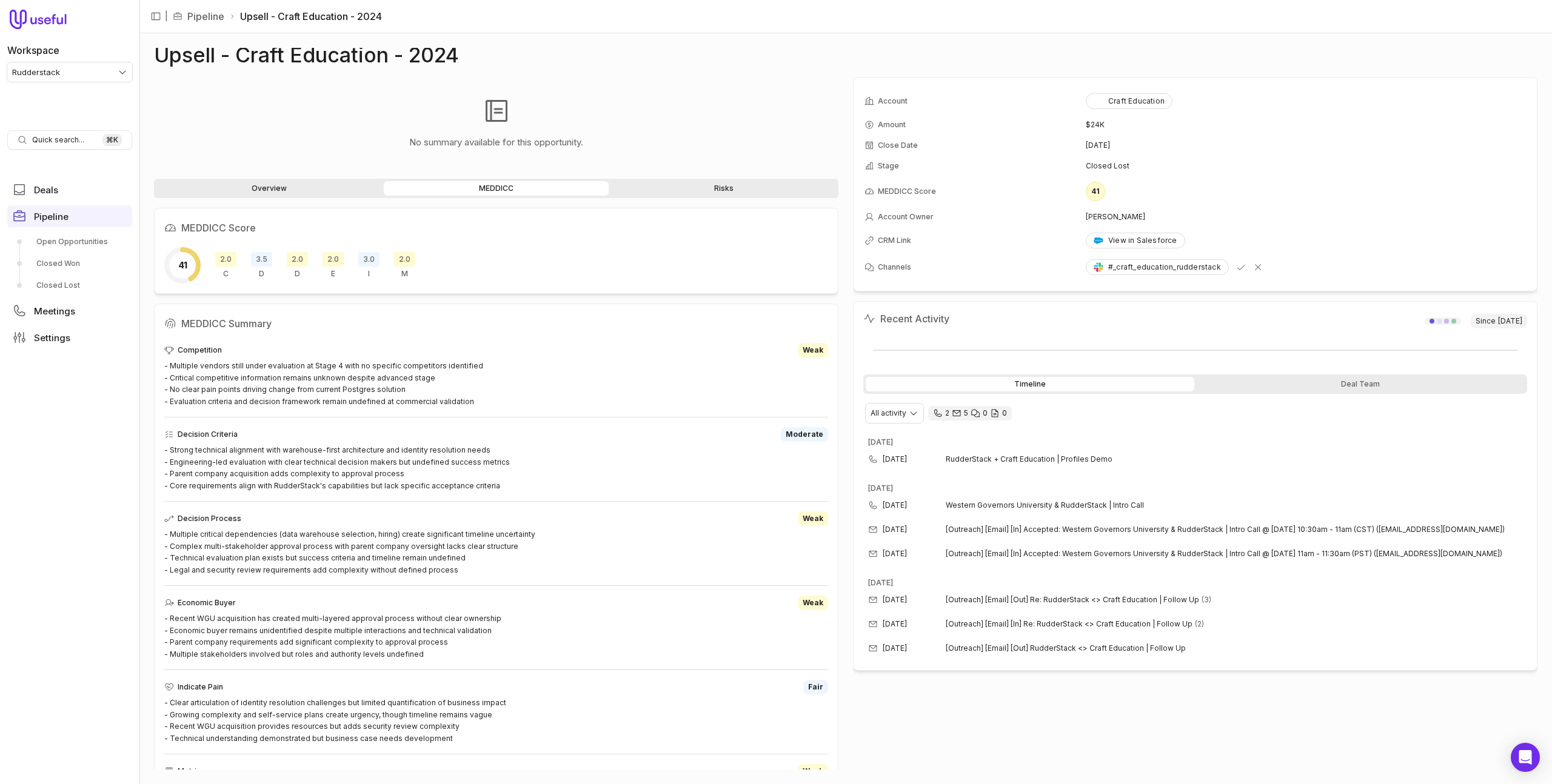
click at [659, 106] on div "No summary available for this opportunity." at bounding box center [495, 122] width 684 height 92
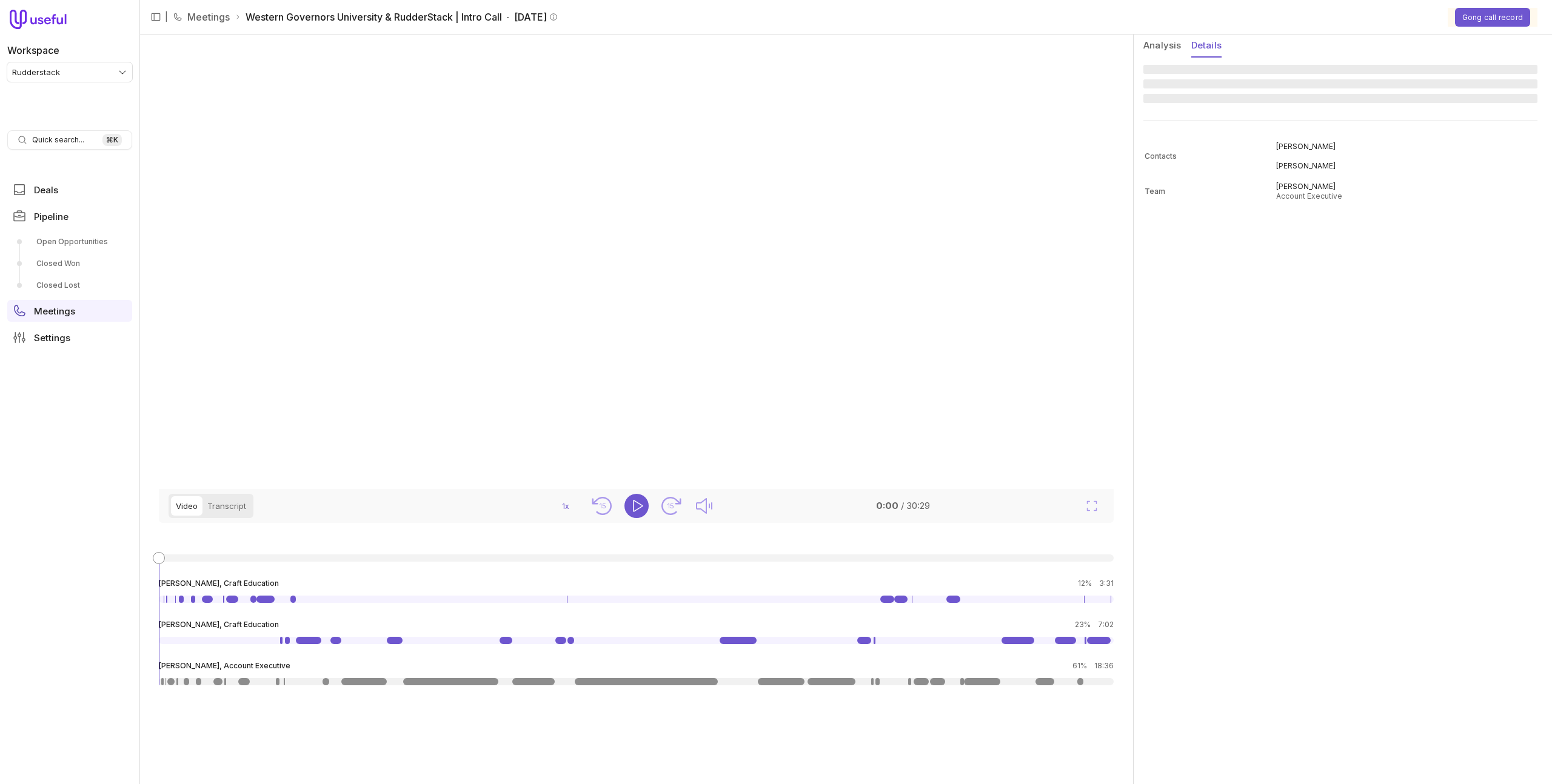
click at [1206, 43] on button "Details" at bounding box center [1206, 46] width 31 height 23
